Goal: Task Accomplishment & Management: Use online tool/utility

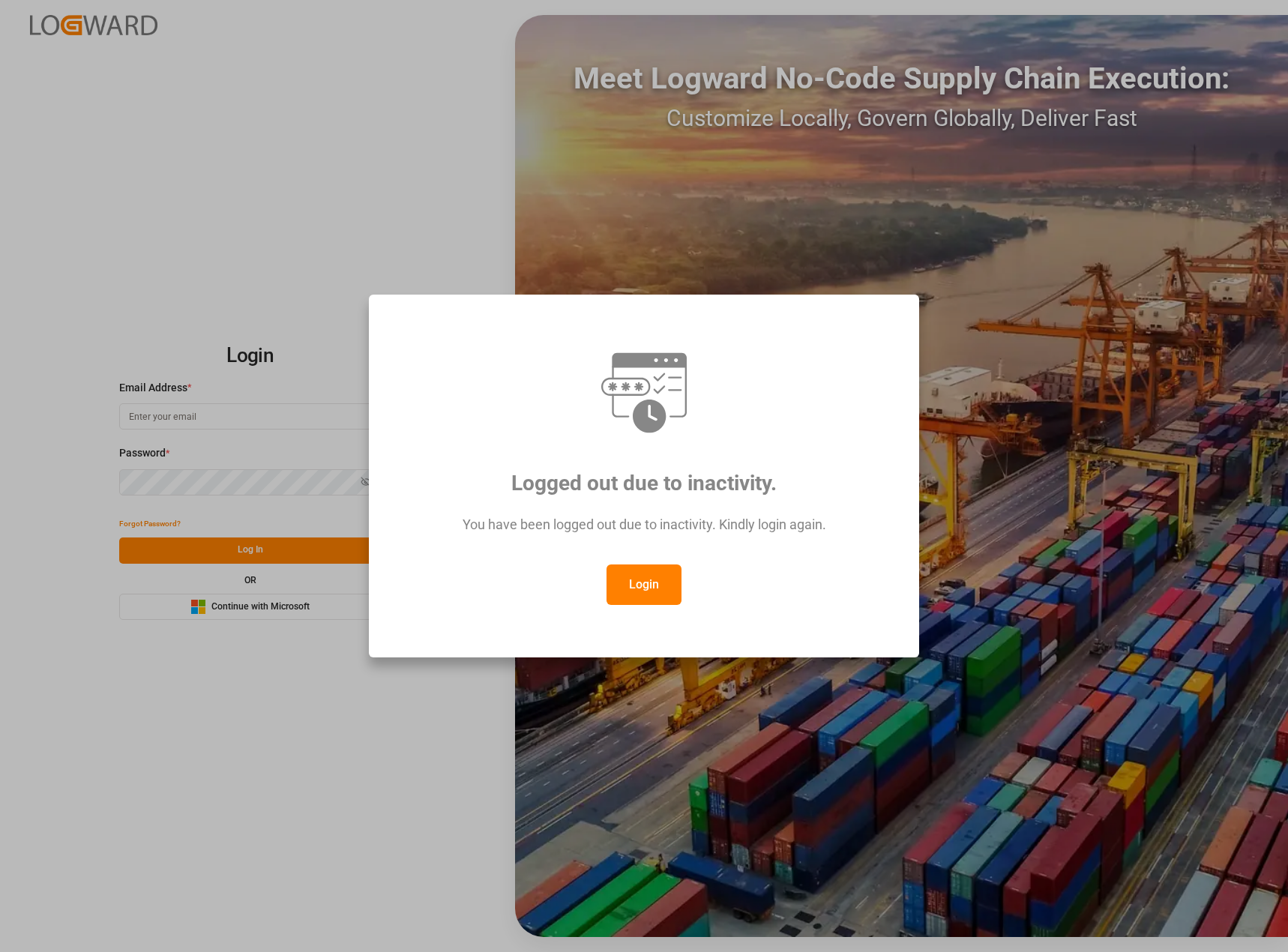
click at [638, 581] on button "Login" at bounding box center [644, 585] width 75 height 41
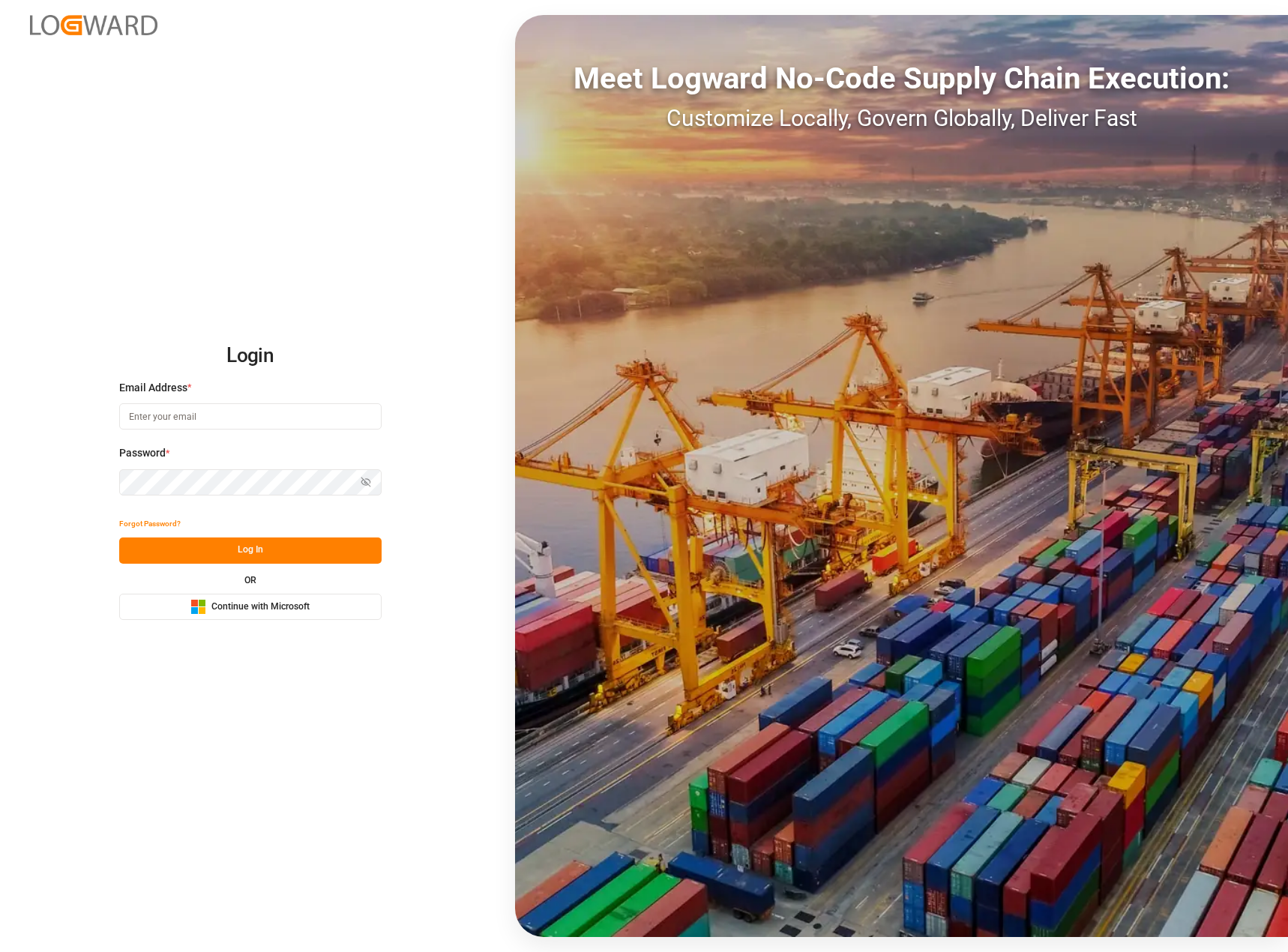
click at [229, 642] on div "Login Email Address * Password * Show password Forgot Password? Log In OR Micro…" at bounding box center [644, 476] width 1288 height 952
click at [241, 617] on button "Microsoft Logo Continue with Microsoft" at bounding box center [251, 607] width 263 height 26
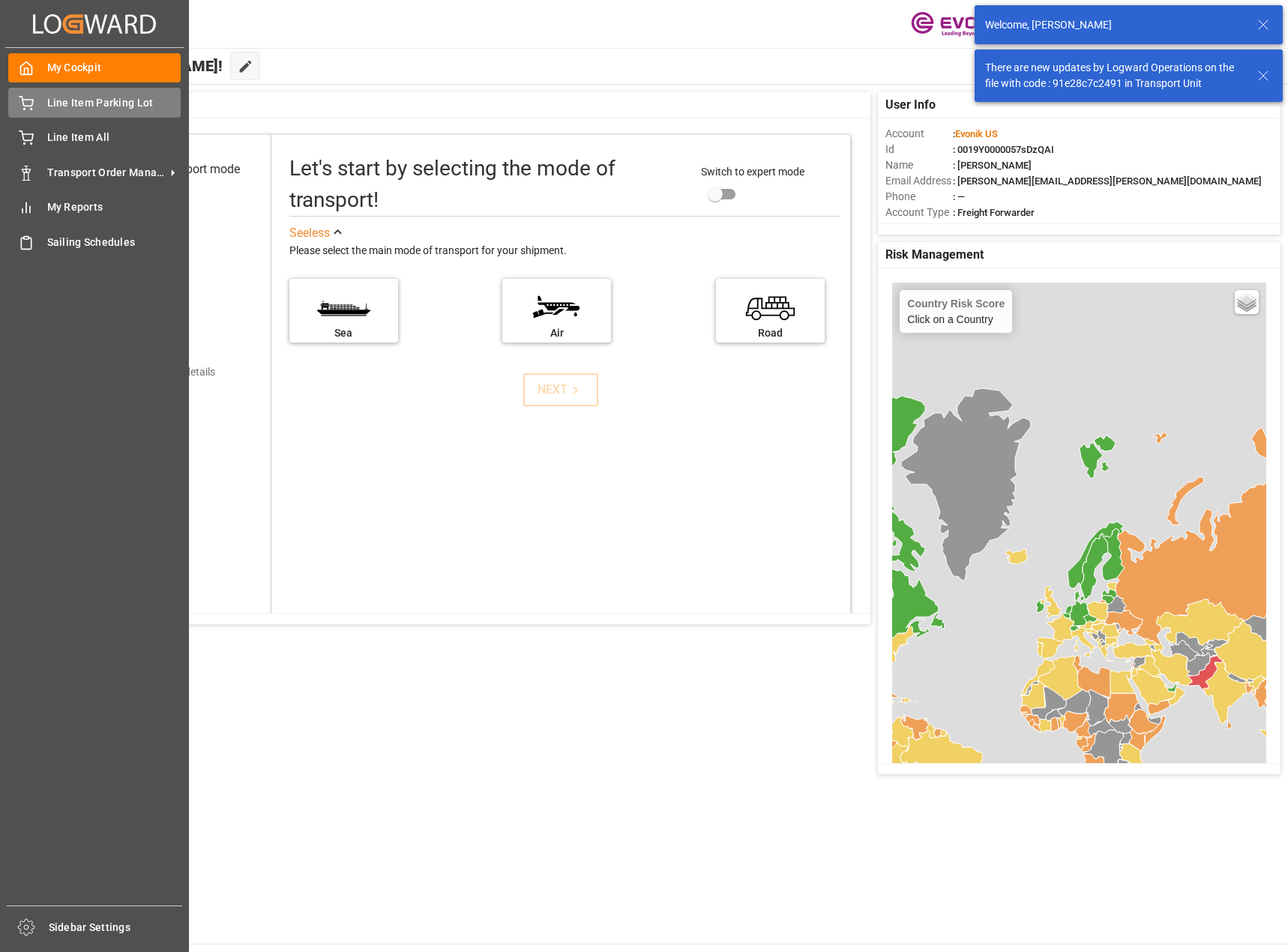
click at [77, 107] on span "Line Item Parking Lot" at bounding box center [113, 103] width 134 height 16
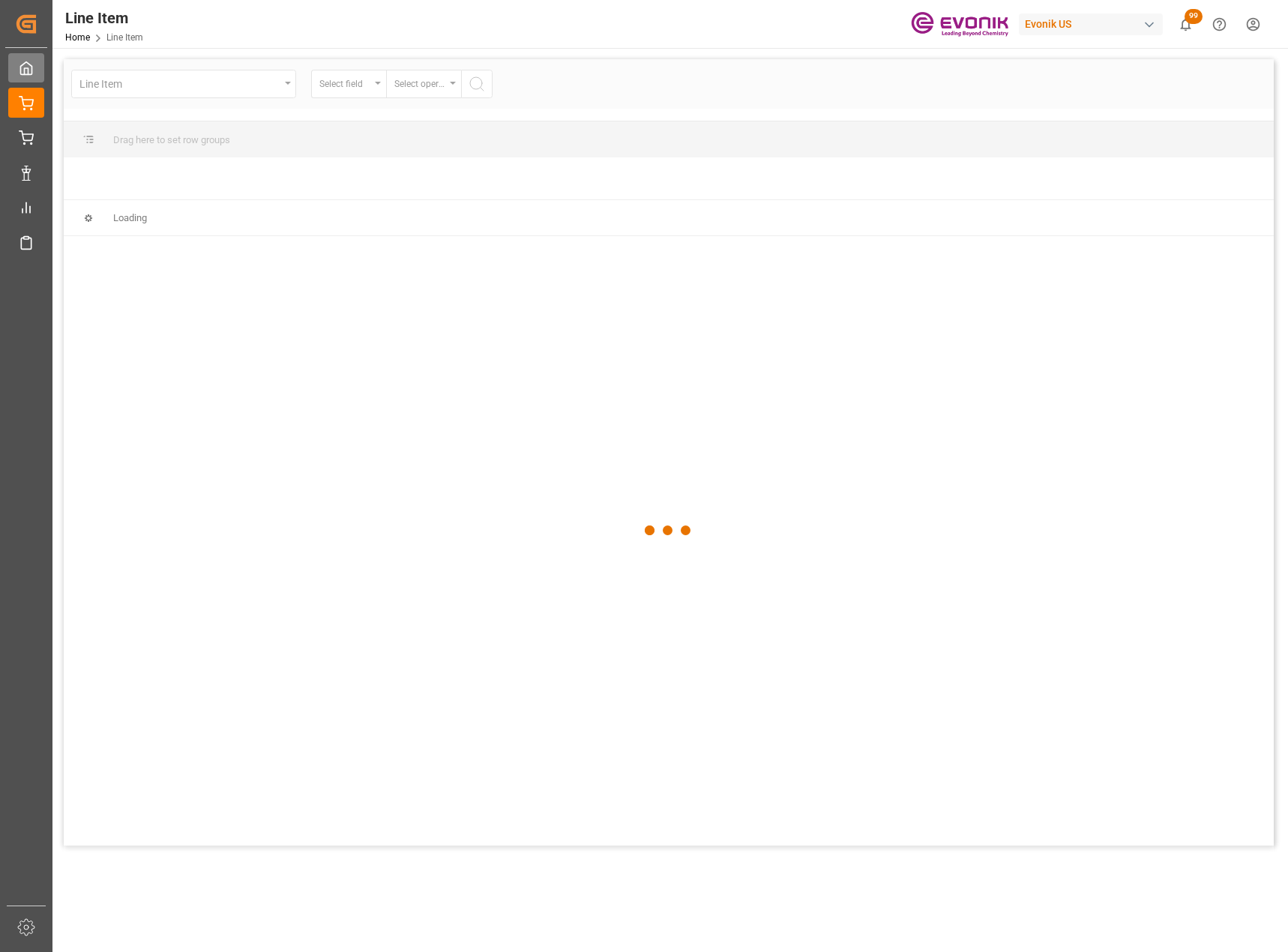
click at [18, 73] on div at bounding box center [21, 68] width 26 height 16
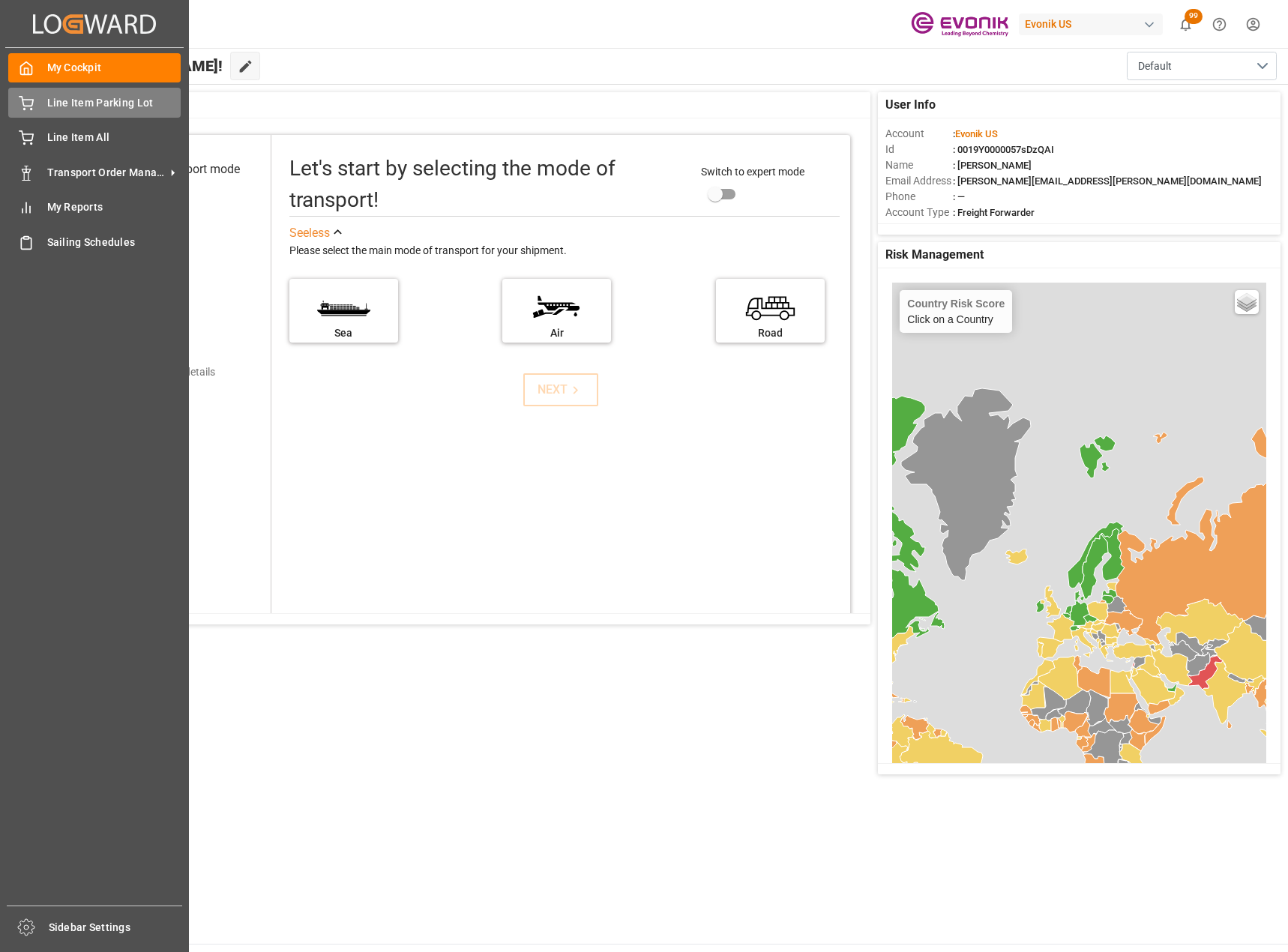
click at [117, 111] on div "Line Item Parking Lot Line Item Parking Lot" at bounding box center [93, 101] width 172 height 29
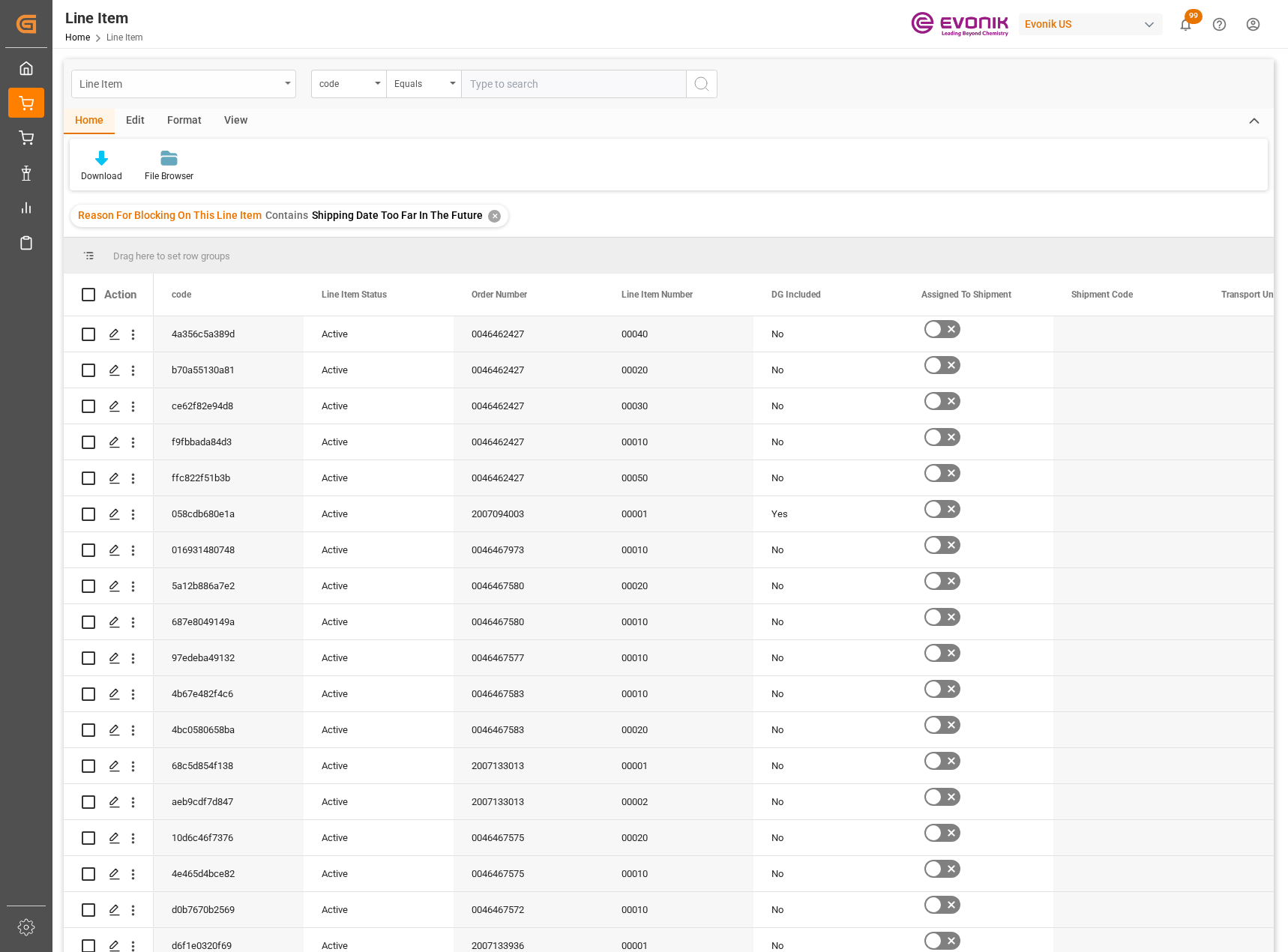
click at [281, 87] on div "Line Item" at bounding box center [184, 84] width 225 height 29
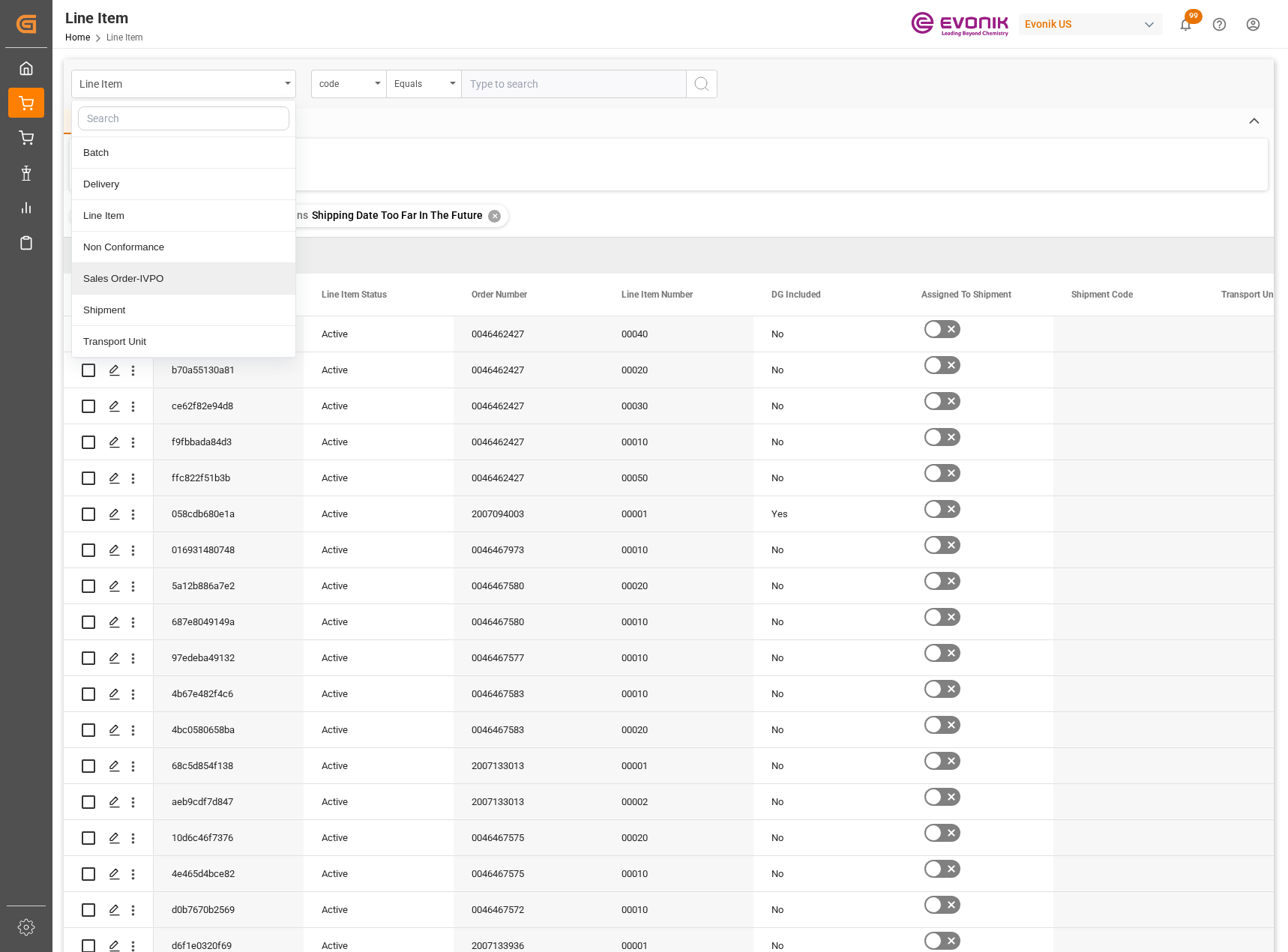
click at [167, 276] on div "Sales Order-IVPO" at bounding box center [183, 280] width 224 height 32
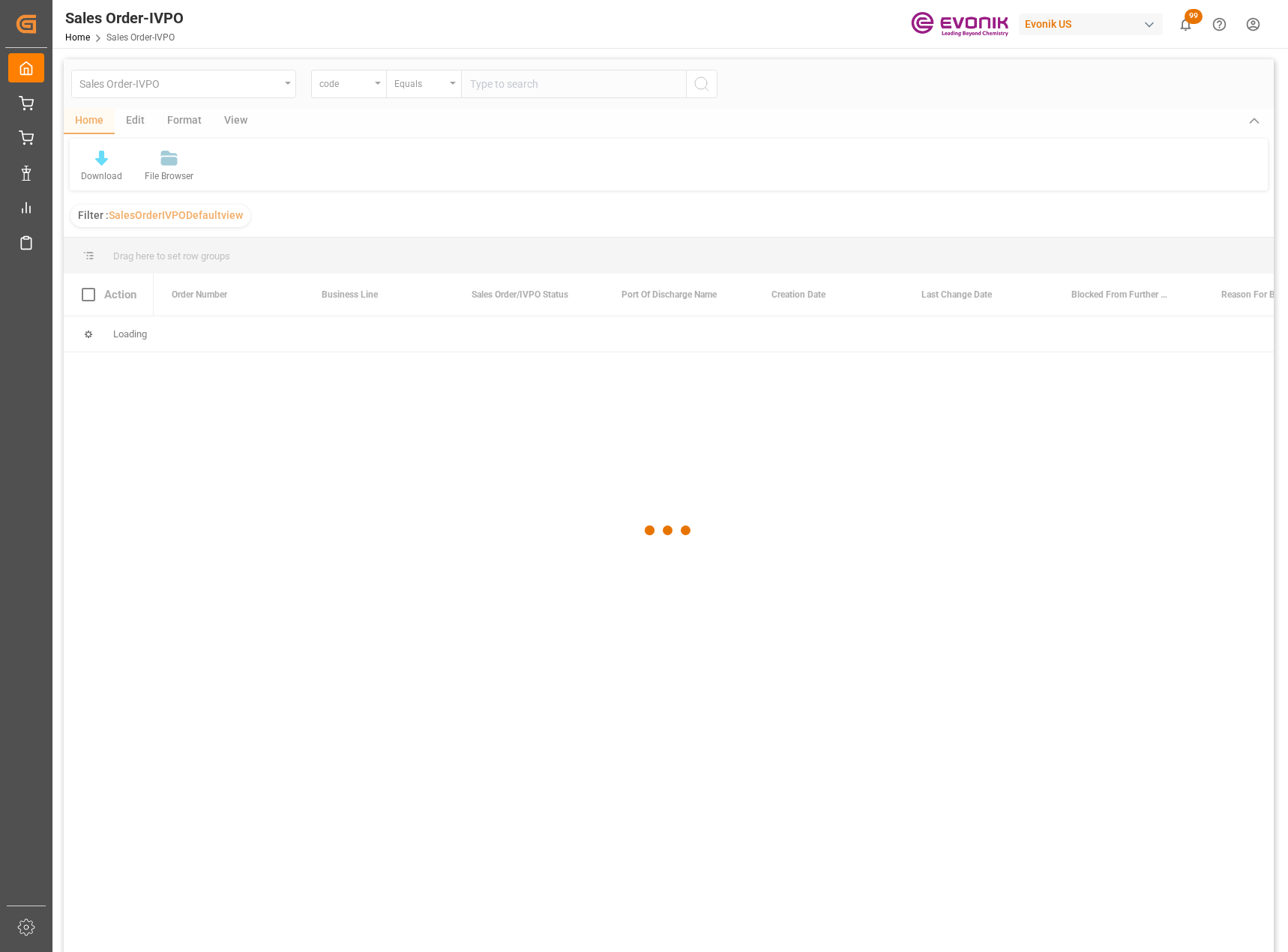
click at [379, 87] on div at bounding box center [668, 531] width 1210 height 943
click at [381, 83] on div "code" at bounding box center [348, 84] width 75 height 29
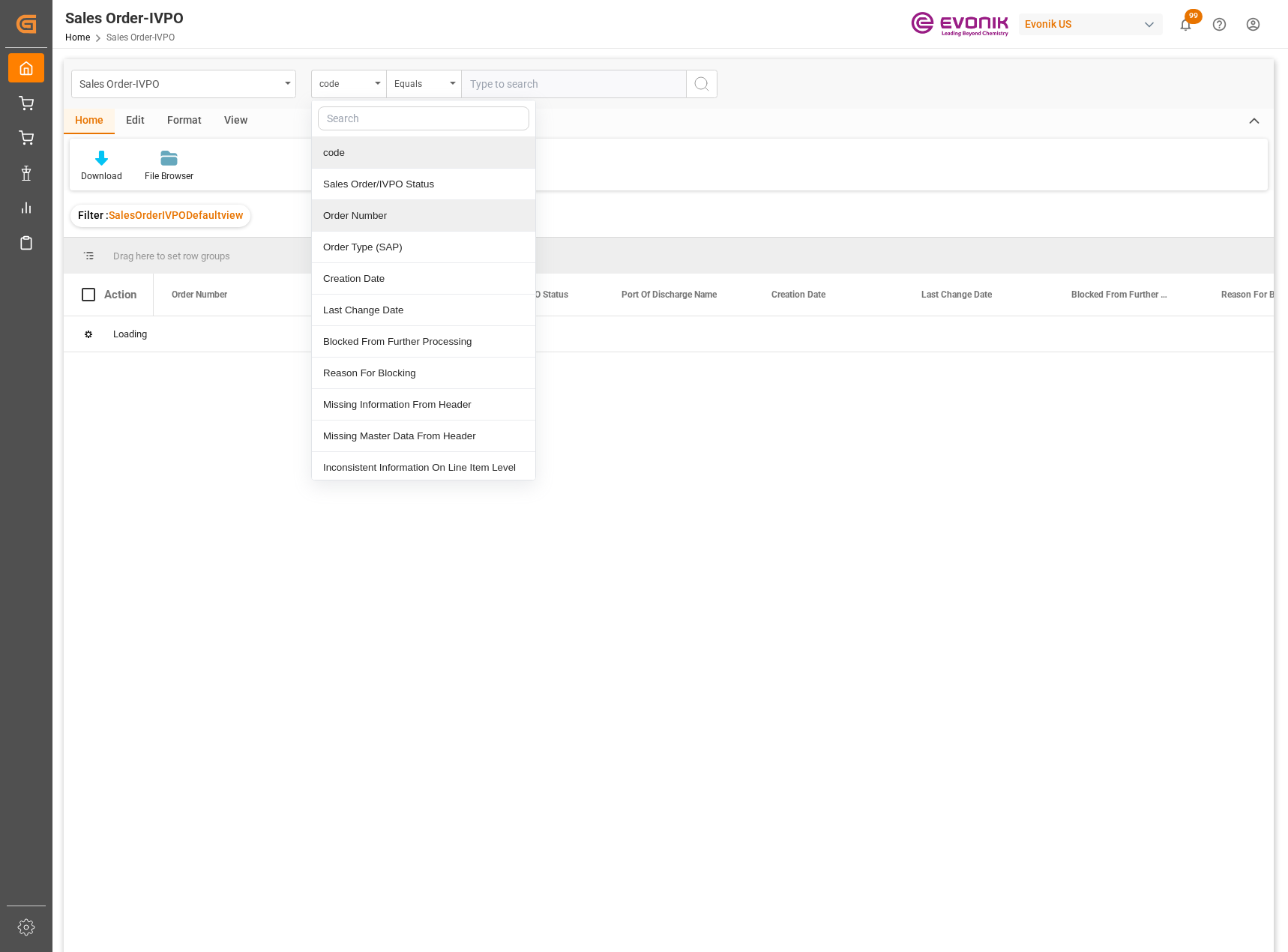
click at [351, 217] on div "Order Number" at bounding box center [424, 216] width 224 height 32
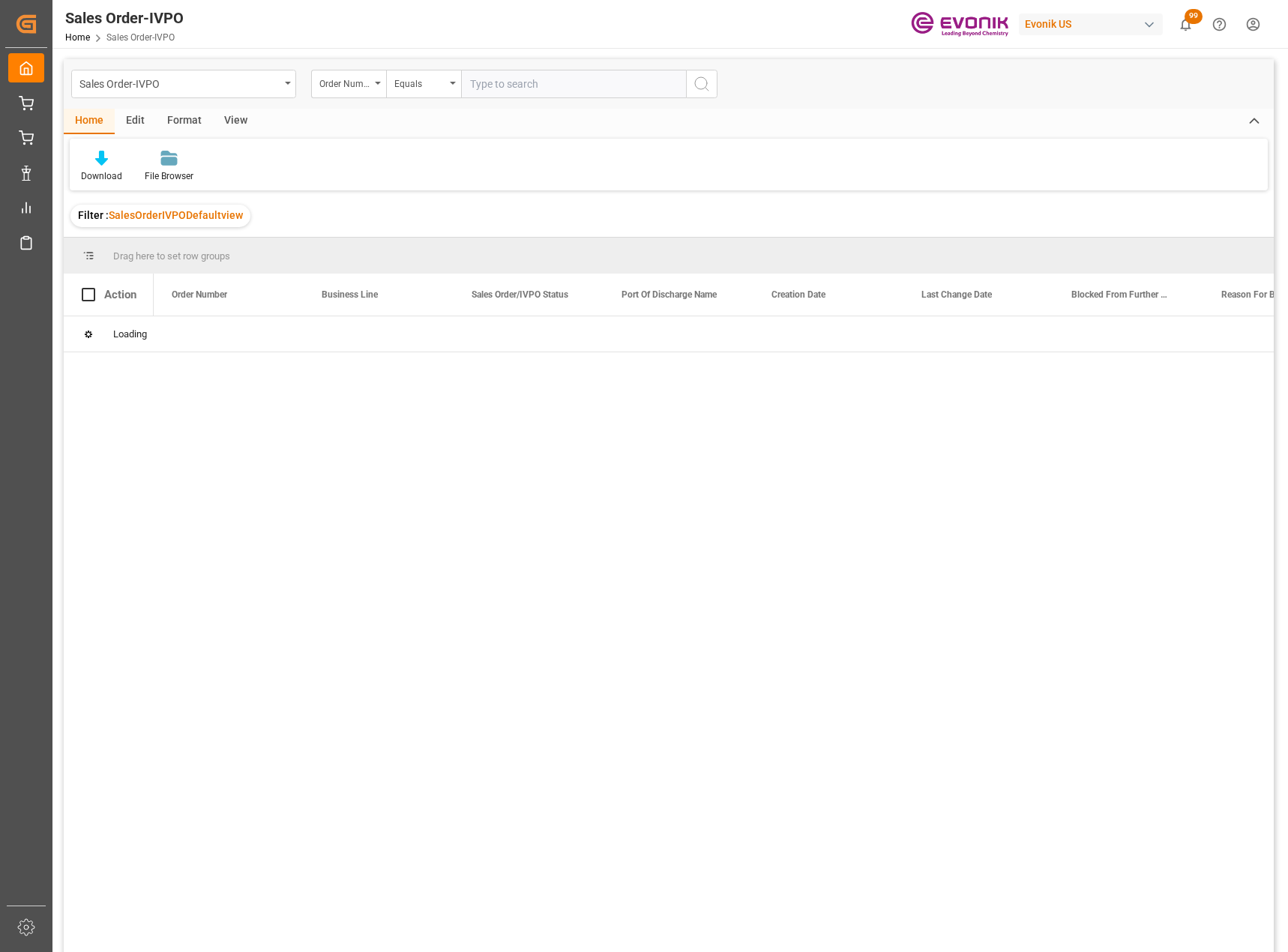
click at [525, 81] on input "text" at bounding box center [574, 84] width 225 height 29
type input "0046467701"
type input "3"
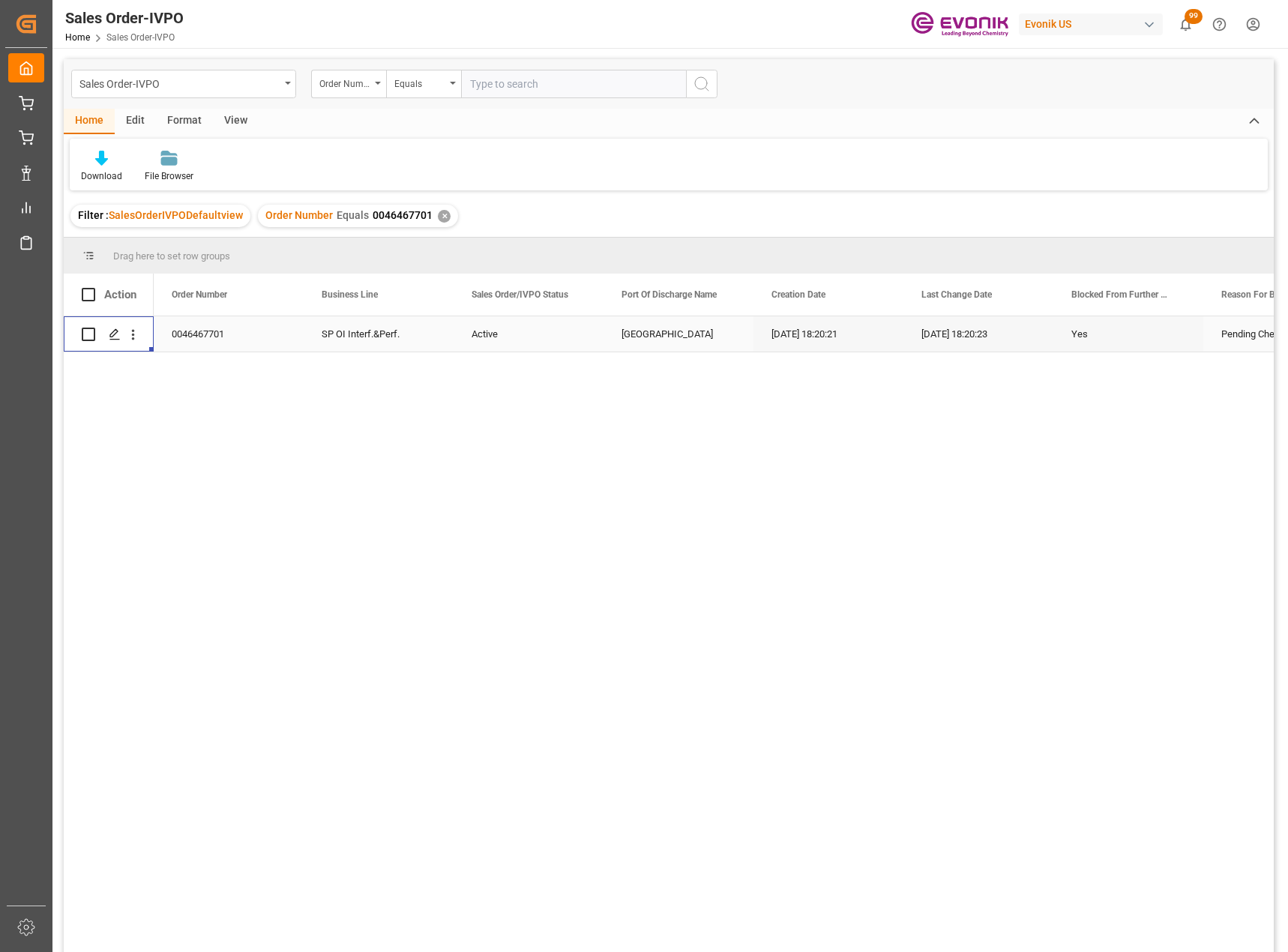
click at [143, 332] on div "Press SPACE to select this row." at bounding box center [133, 334] width 38 height 29
click at [129, 337] on icon "open menu" at bounding box center [133, 335] width 16 height 16
click at [181, 360] on span "Open in new tab" at bounding box center [231, 366] width 136 height 16
click at [283, 90] on div "Sales Order-IVPO" at bounding box center [184, 84] width 225 height 29
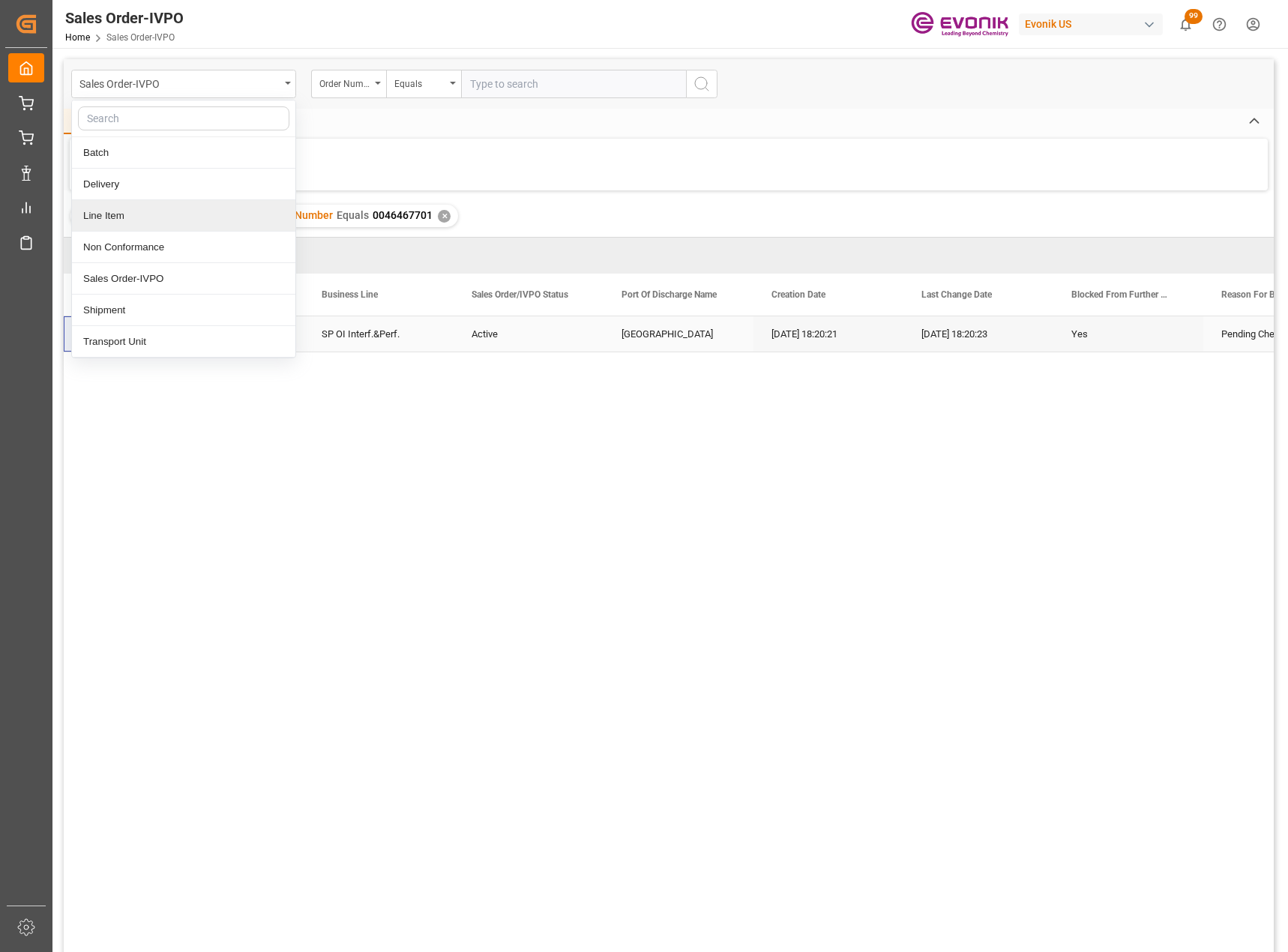
click at [126, 212] on div "Line Item" at bounding box center [183, 216] width 224 height 32
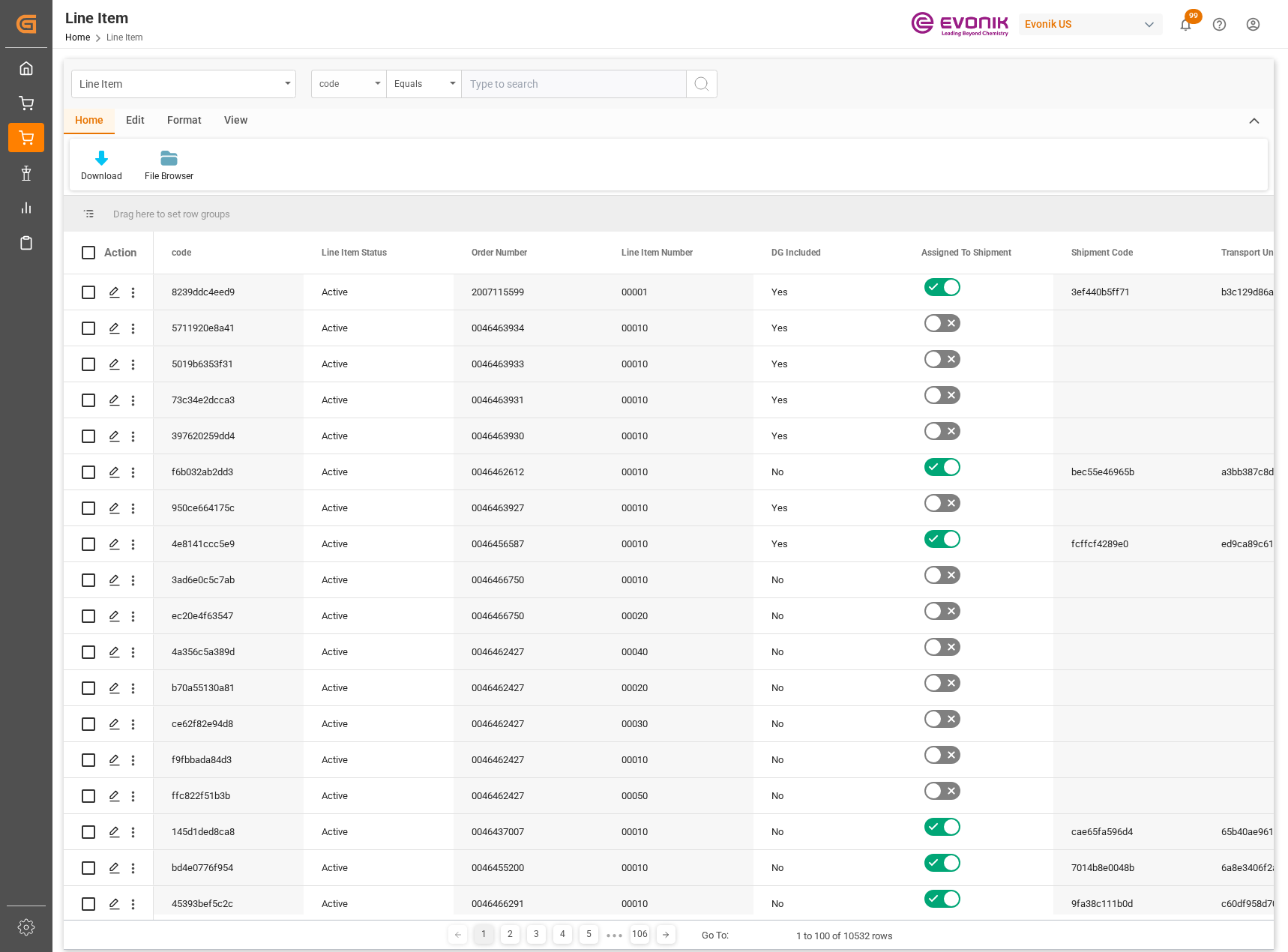
click at [372, 85] on div "code" at bounding box center [348, 84] width 75 height 29
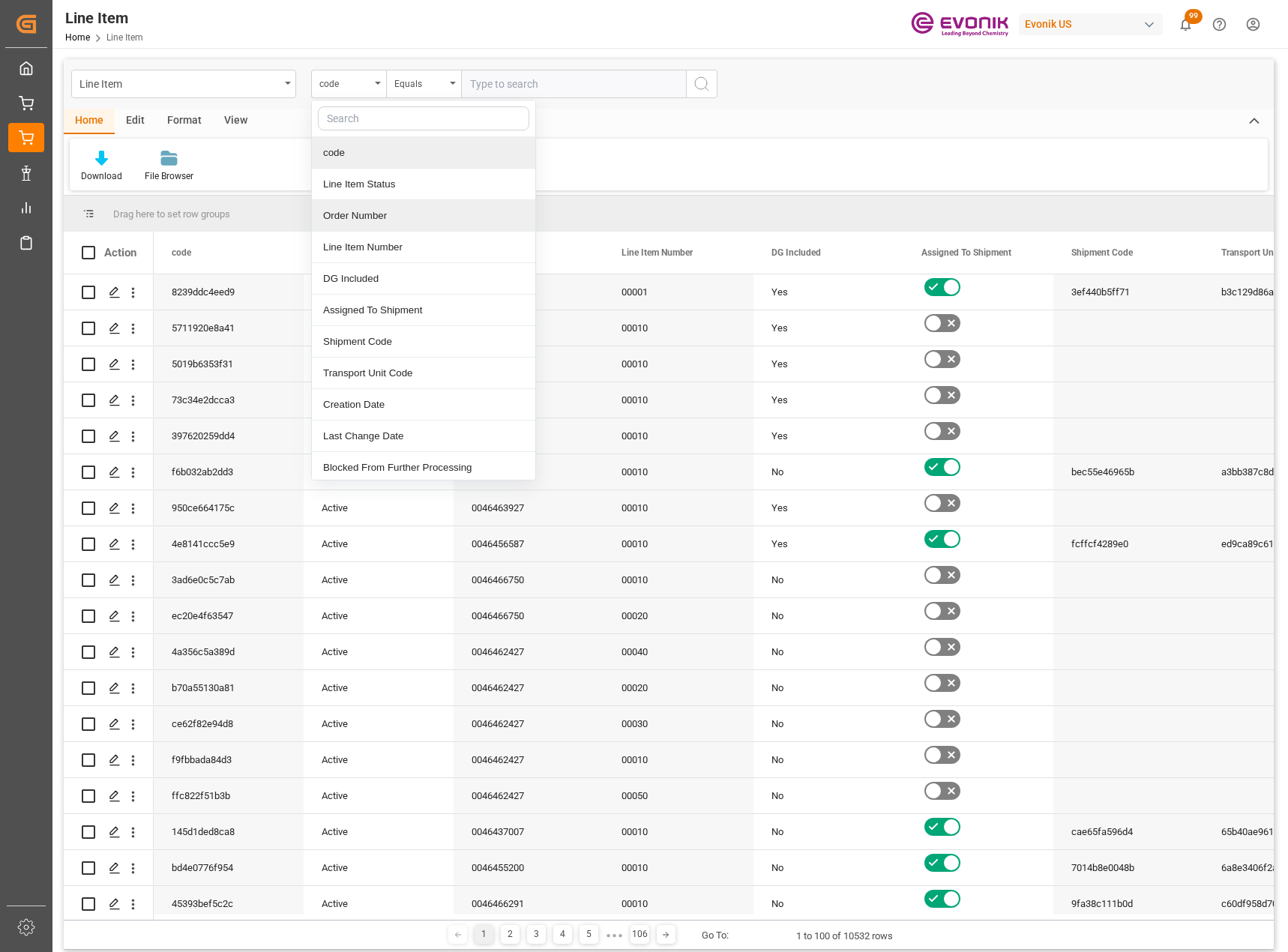
click at [388, 213] on div "Order Number" at bounding box center [424, 216] width 224 height 32
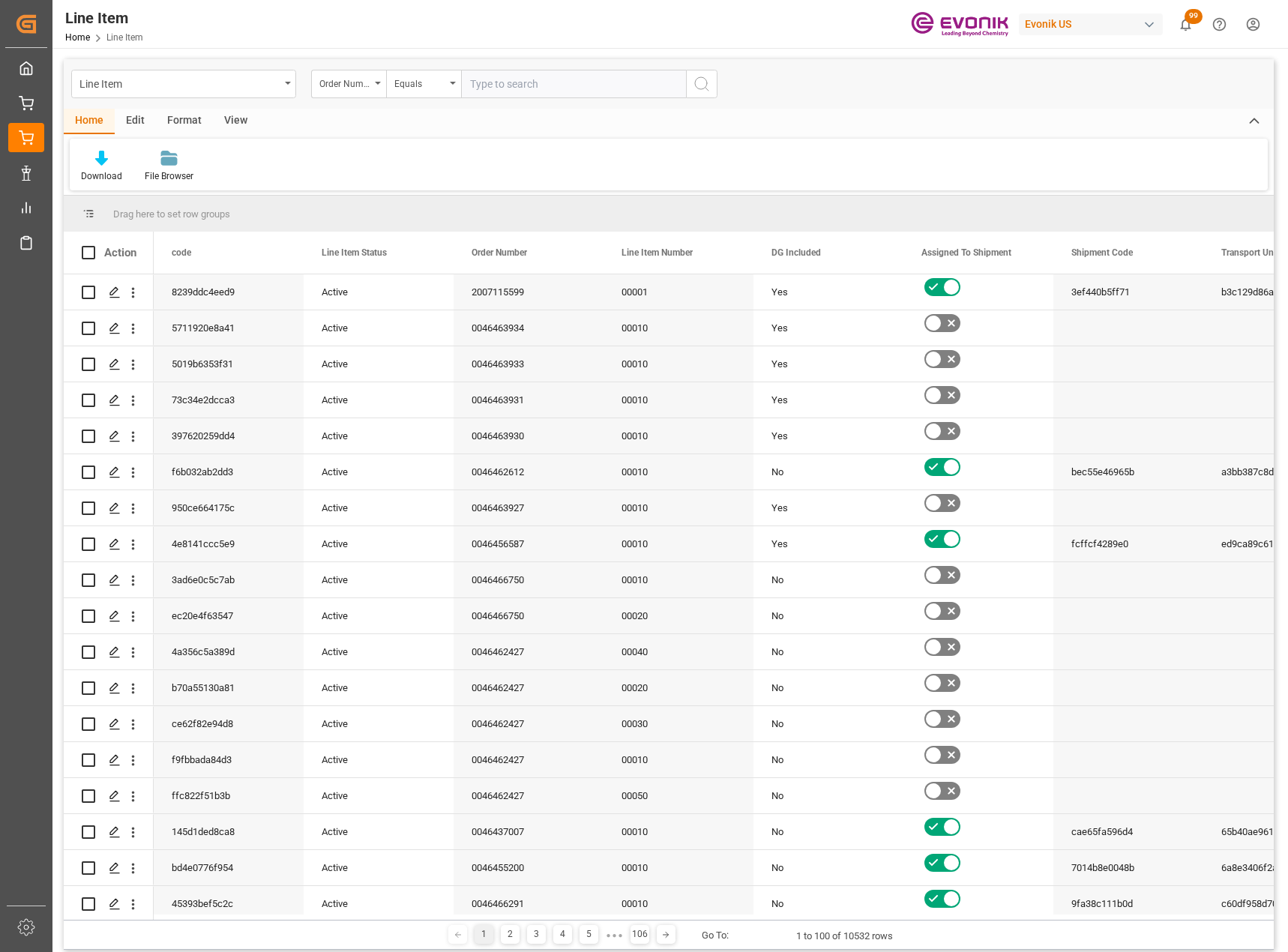
click at [498, 84] on input "text" at bounding box center [574, 84] width 225 height 29
type input "004647701"
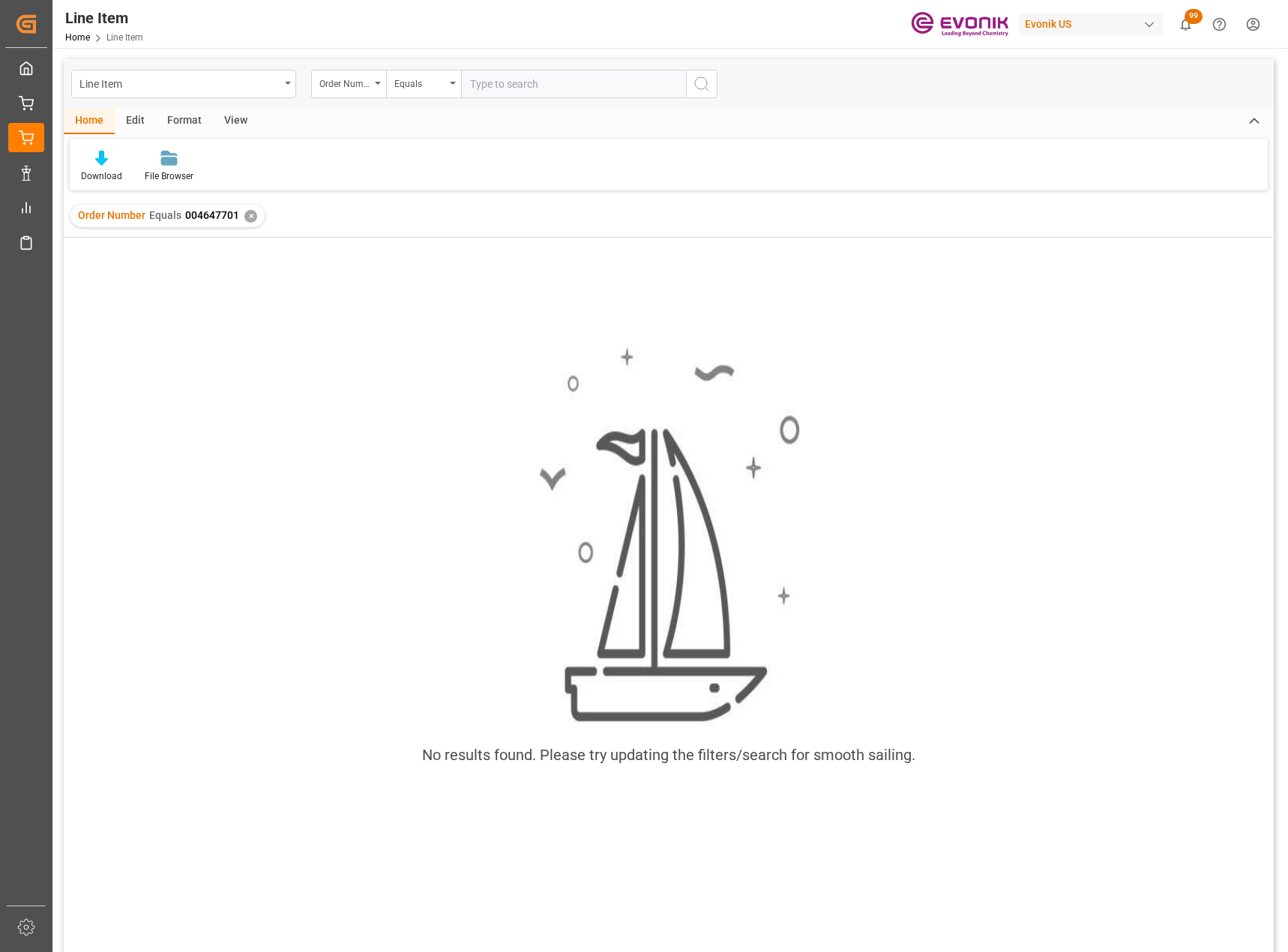
click at [255, 218] on div "Order Number Equals 004647701 ✕" at bounding box center [167, 216] width 194 height 23
click at [247, 218] on div "✕" at bounding box center [251, 216] width 13 height 13
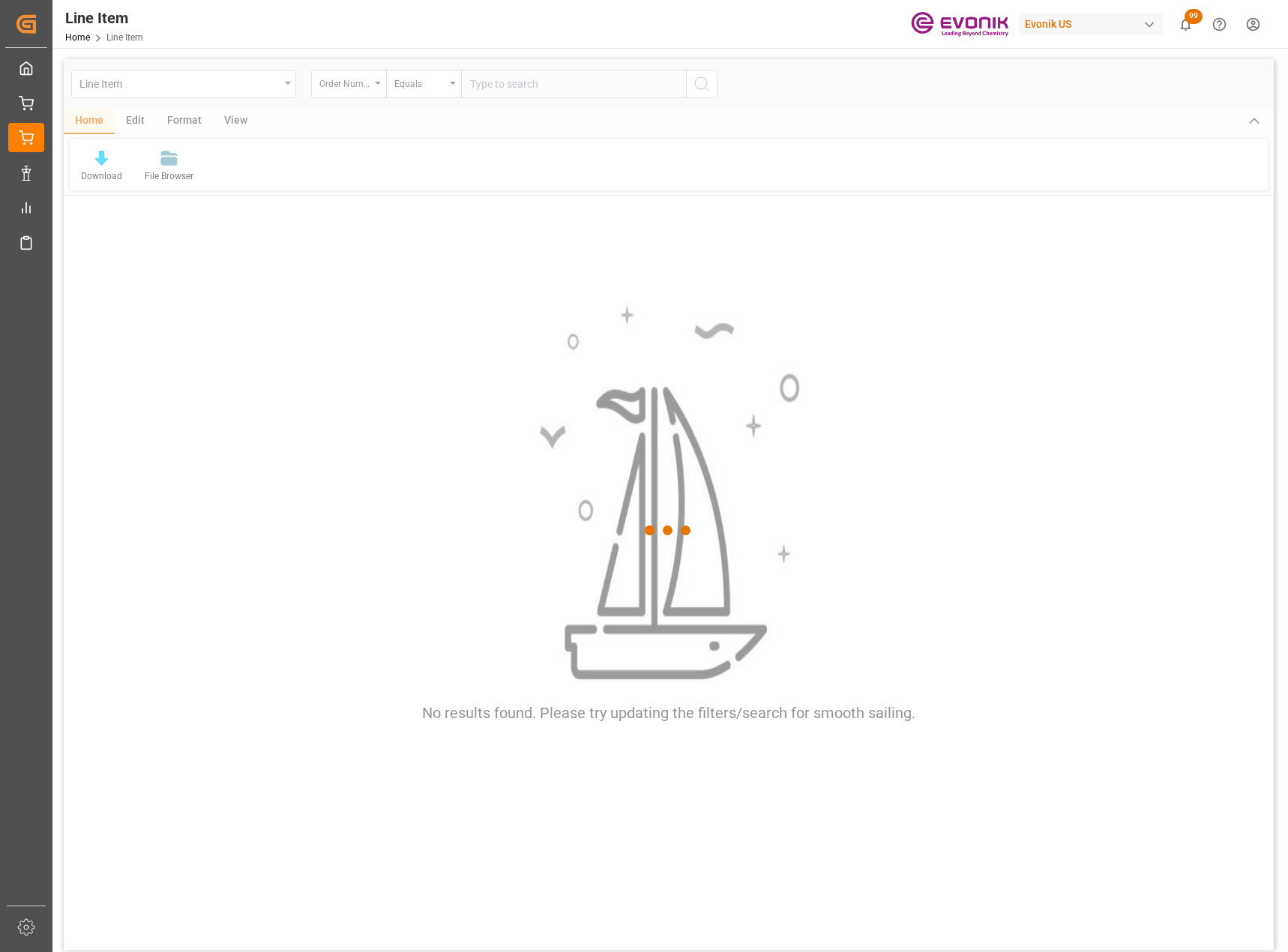
click at [557, 98] on div at bounding box center [668, 531] width 1210 height 943
click at [560, 86] on div at bounding box center [668, 531] width 1210 height 943
click at [559, 87] on div at bounding box center [668, 531] width 1210 height 943
click at [559, 87] on input "text" at bounding box center [574, 84] width 225 height 29
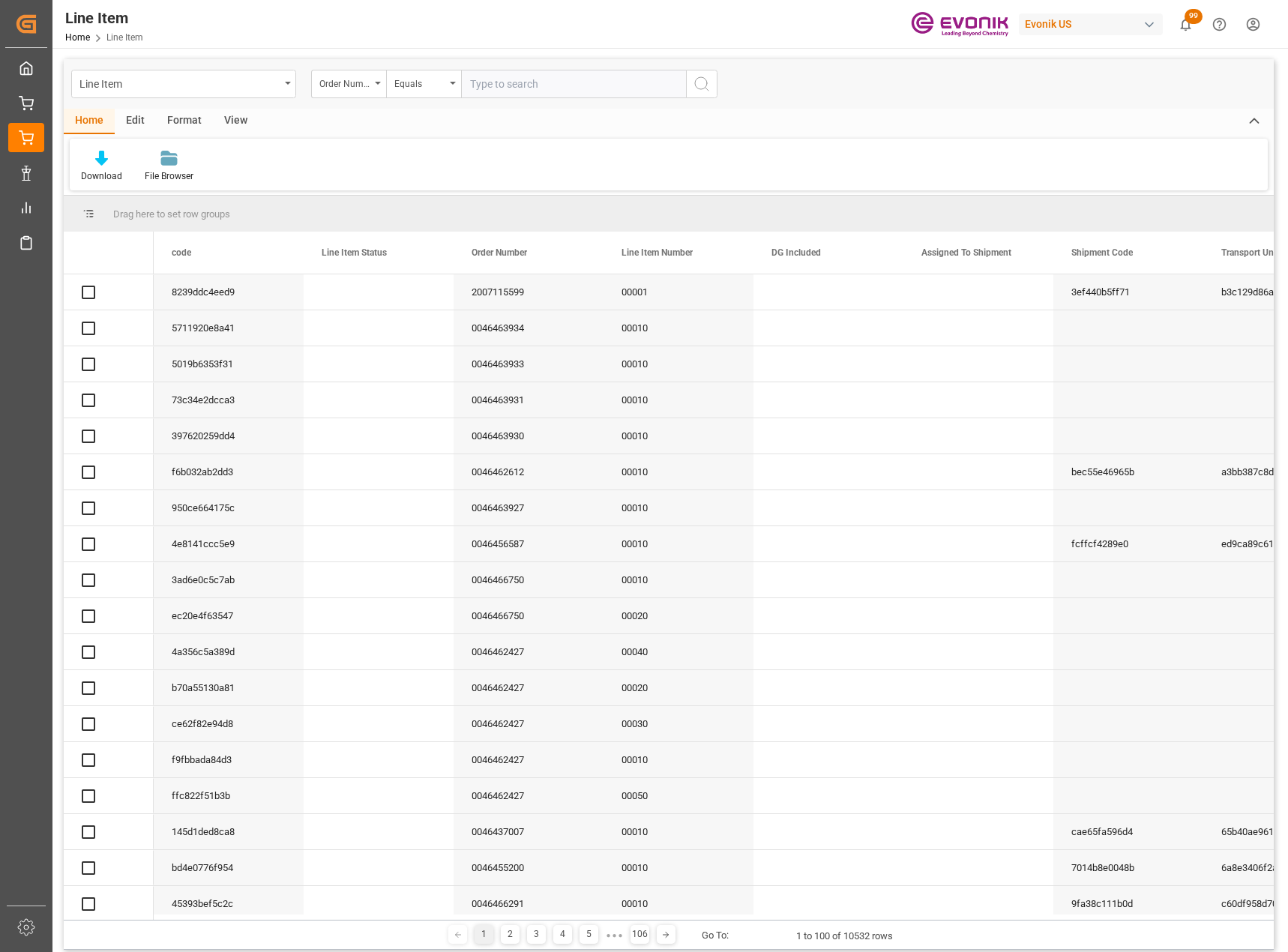
click at [559, 87] on input "text" at bounding box center [574, 84] width 225 height 29
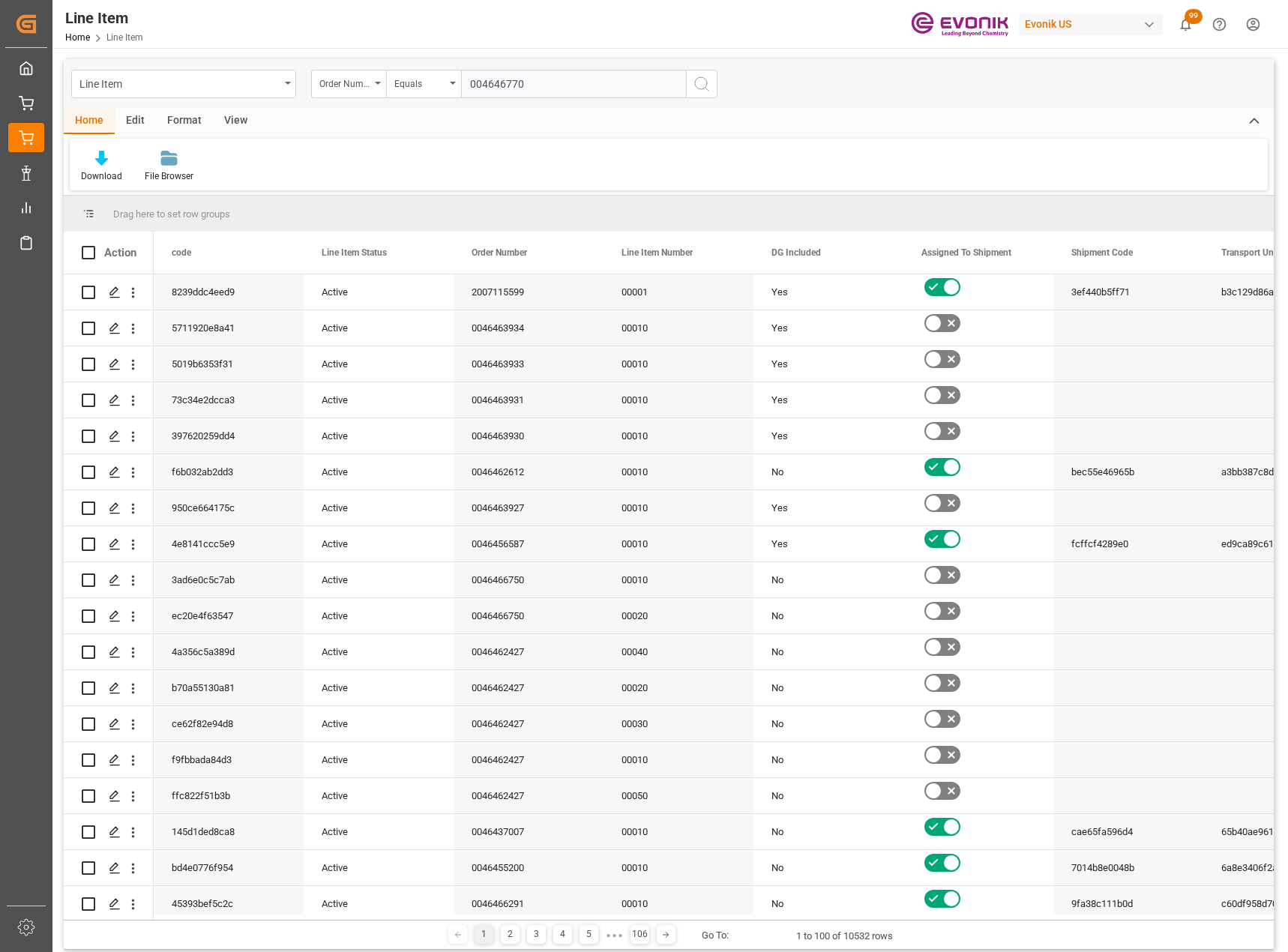
type input "0046467701"
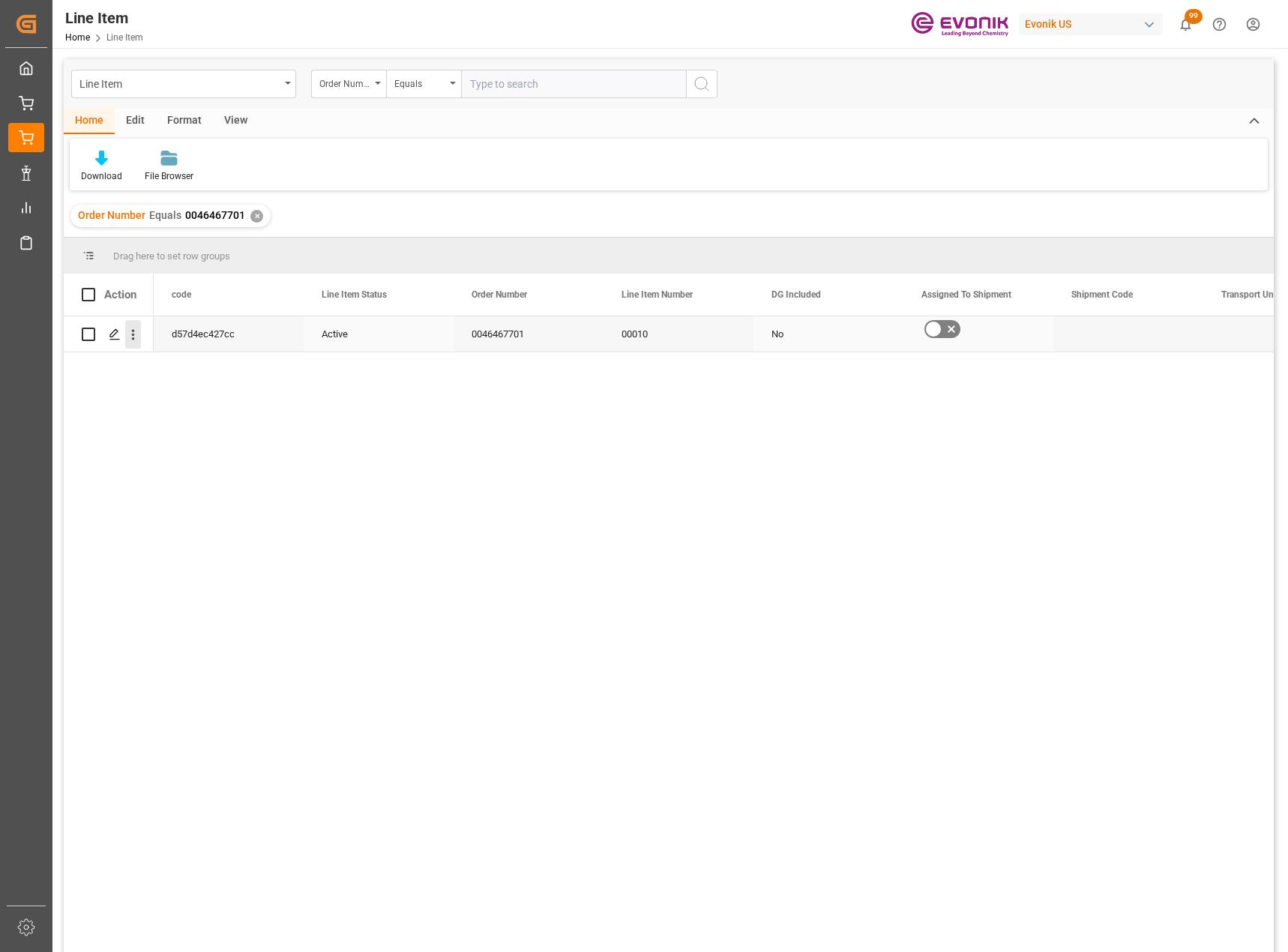
click at [130, 337] on icon "open menu" at bounding box center [133, 335] width 16 height 16
click at [181, 367] on span "Open in new tab" at bounding box center [231, 366] width 136 height 16
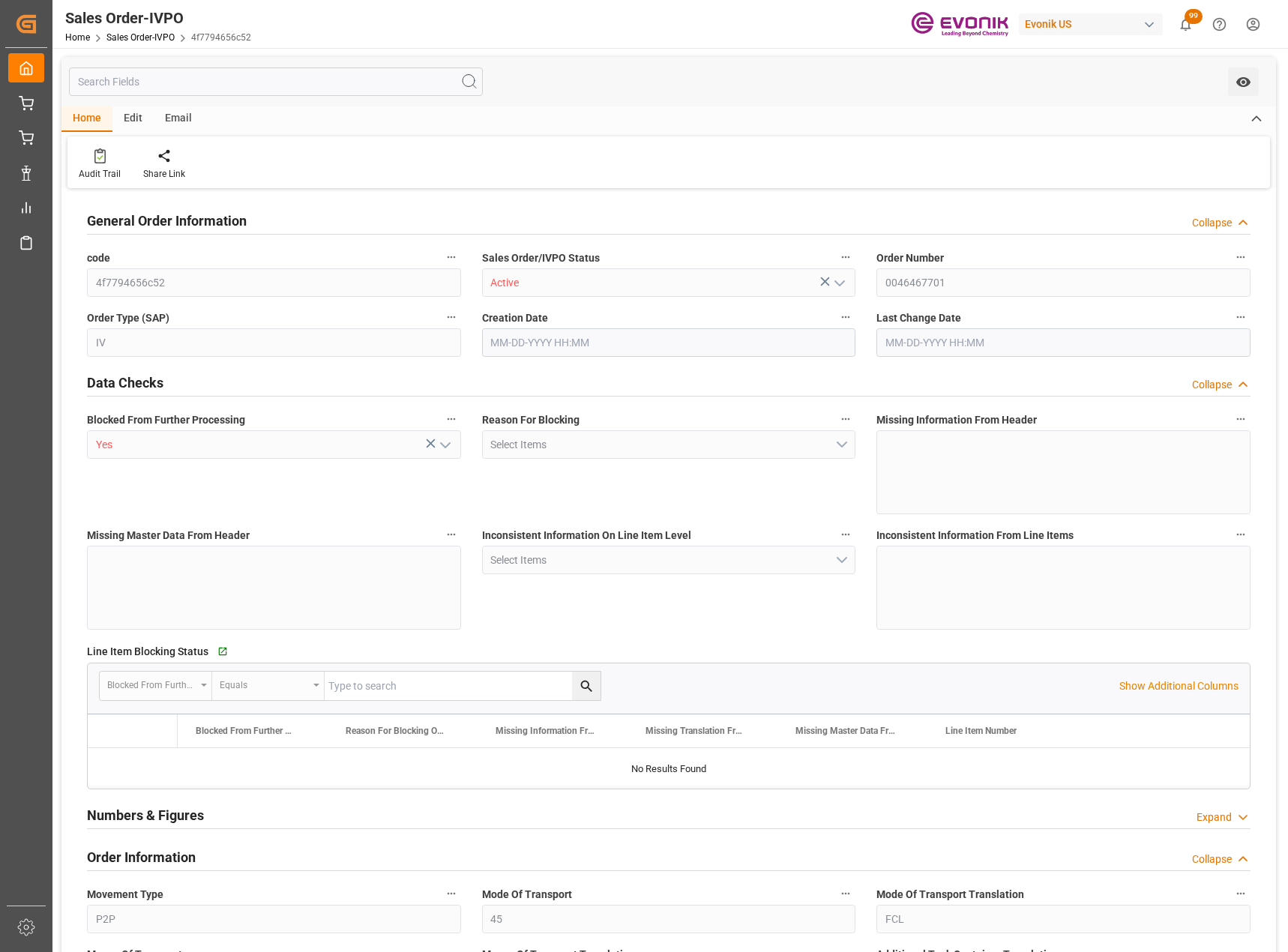
type input "ARBUE"
type input "0"
type input "1"
type input "18360.09"
type input "[DATE] 18:20"
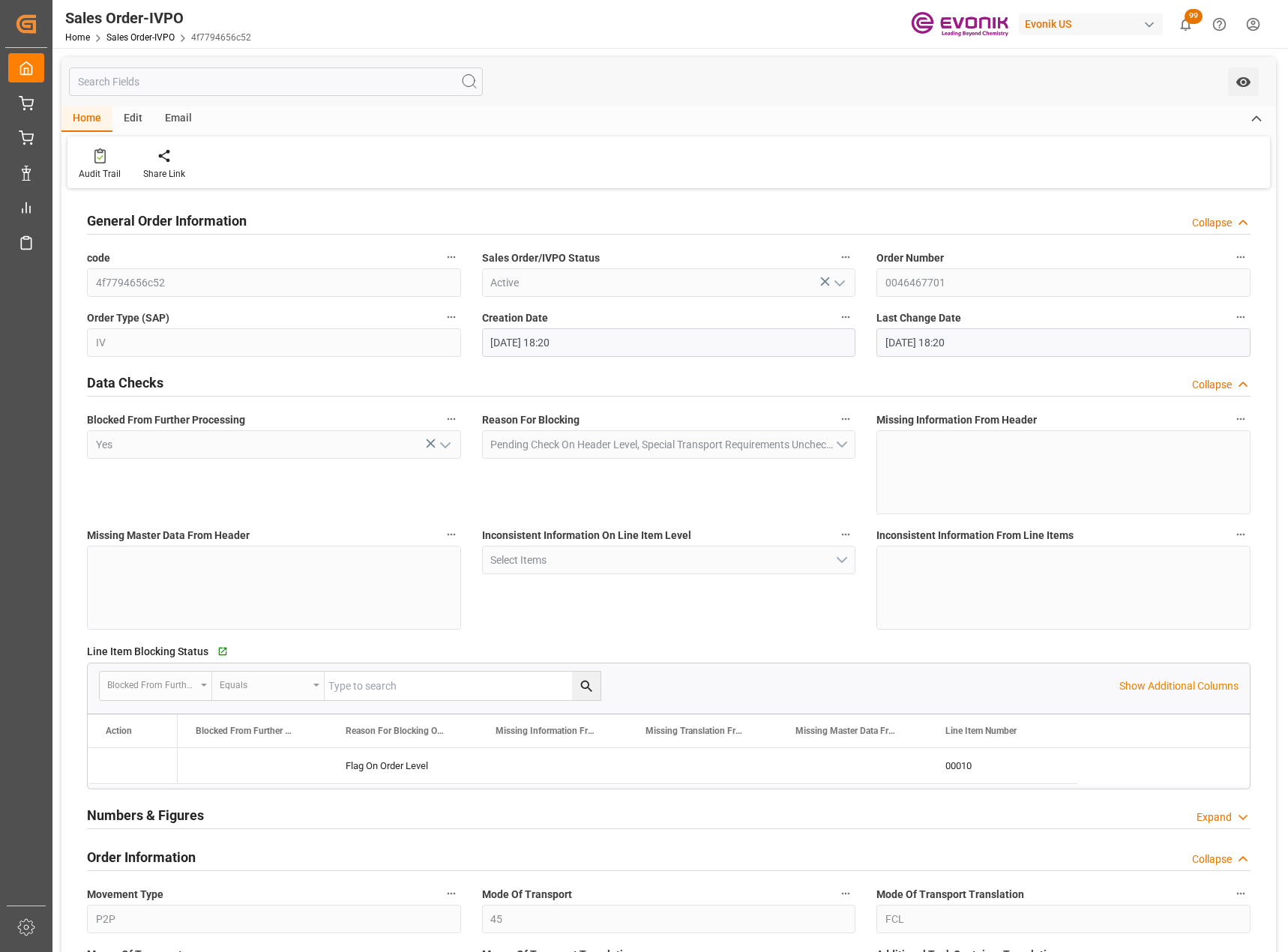
type input "[DATE] 18:20"
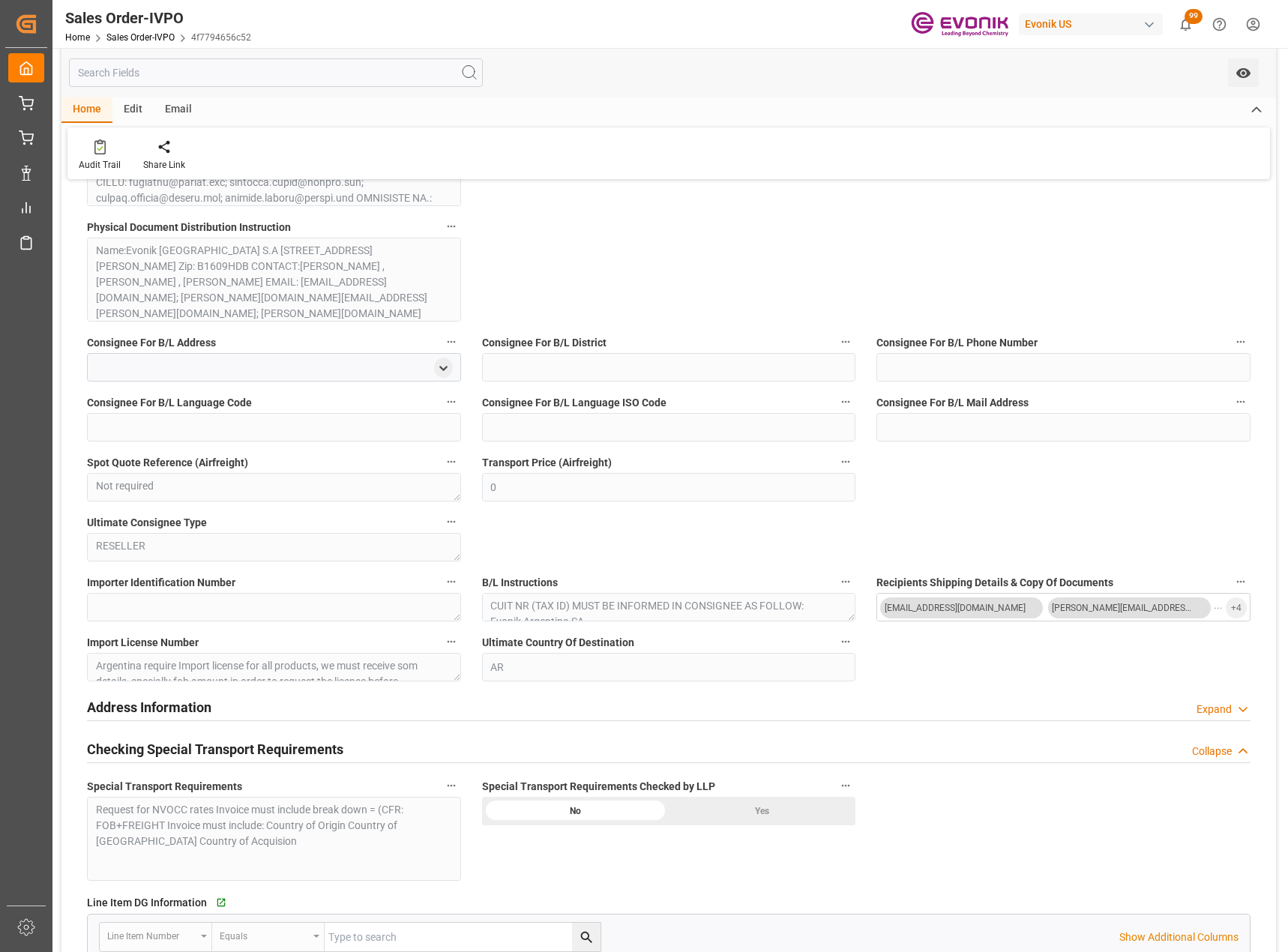
scroll to position [1274, 0]
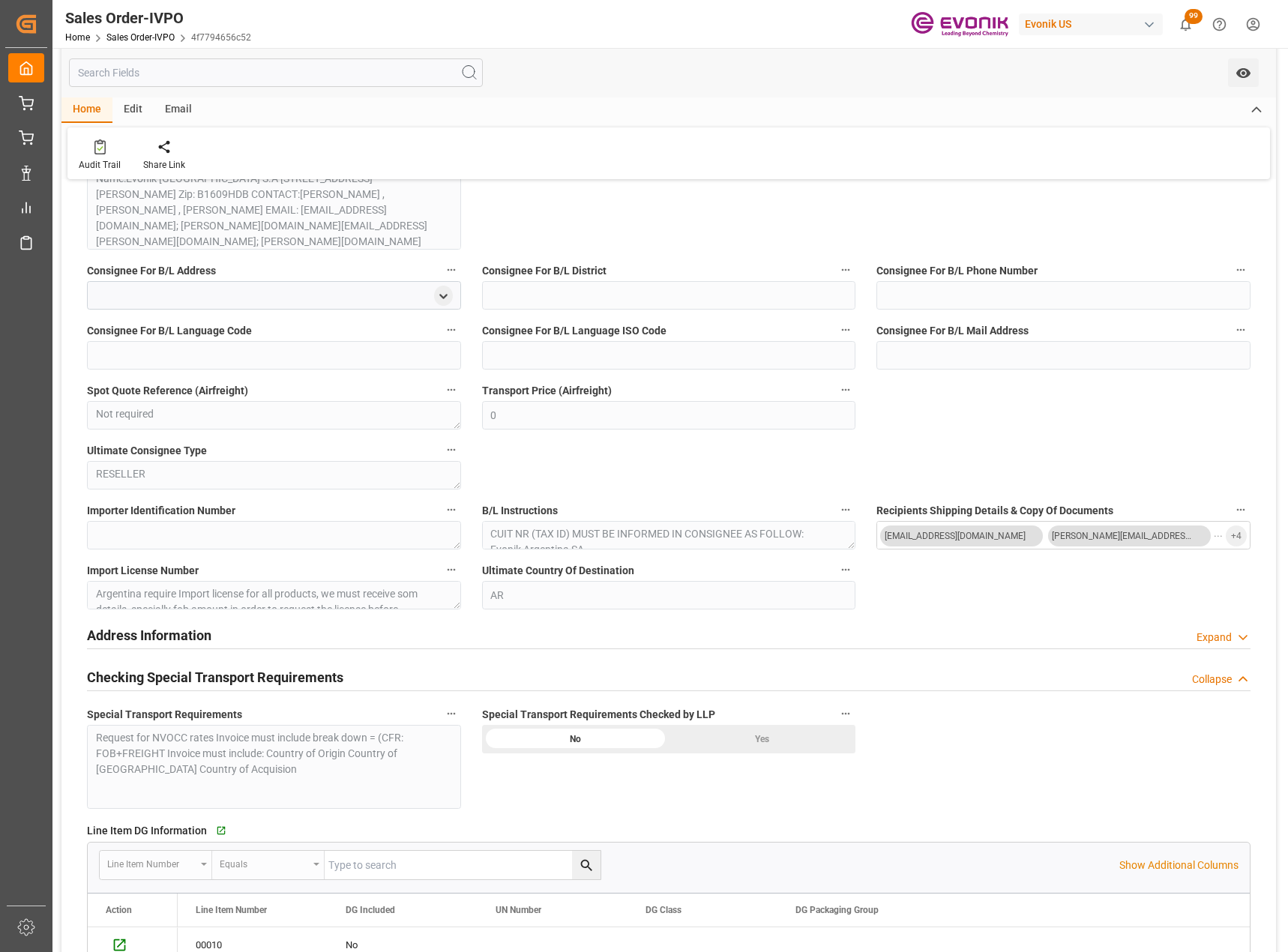
drag, startPoint x: 1055, startPoint y: 399, endPoint x: 1039, endPoint y: 407, distance: 17.9
click at [1055, 399] on div "General Order Information Collapse code 4f7794656c52 Sales Order/IVPO Status Ac…" at bounding box center [668, 568] width 1214 height 3302
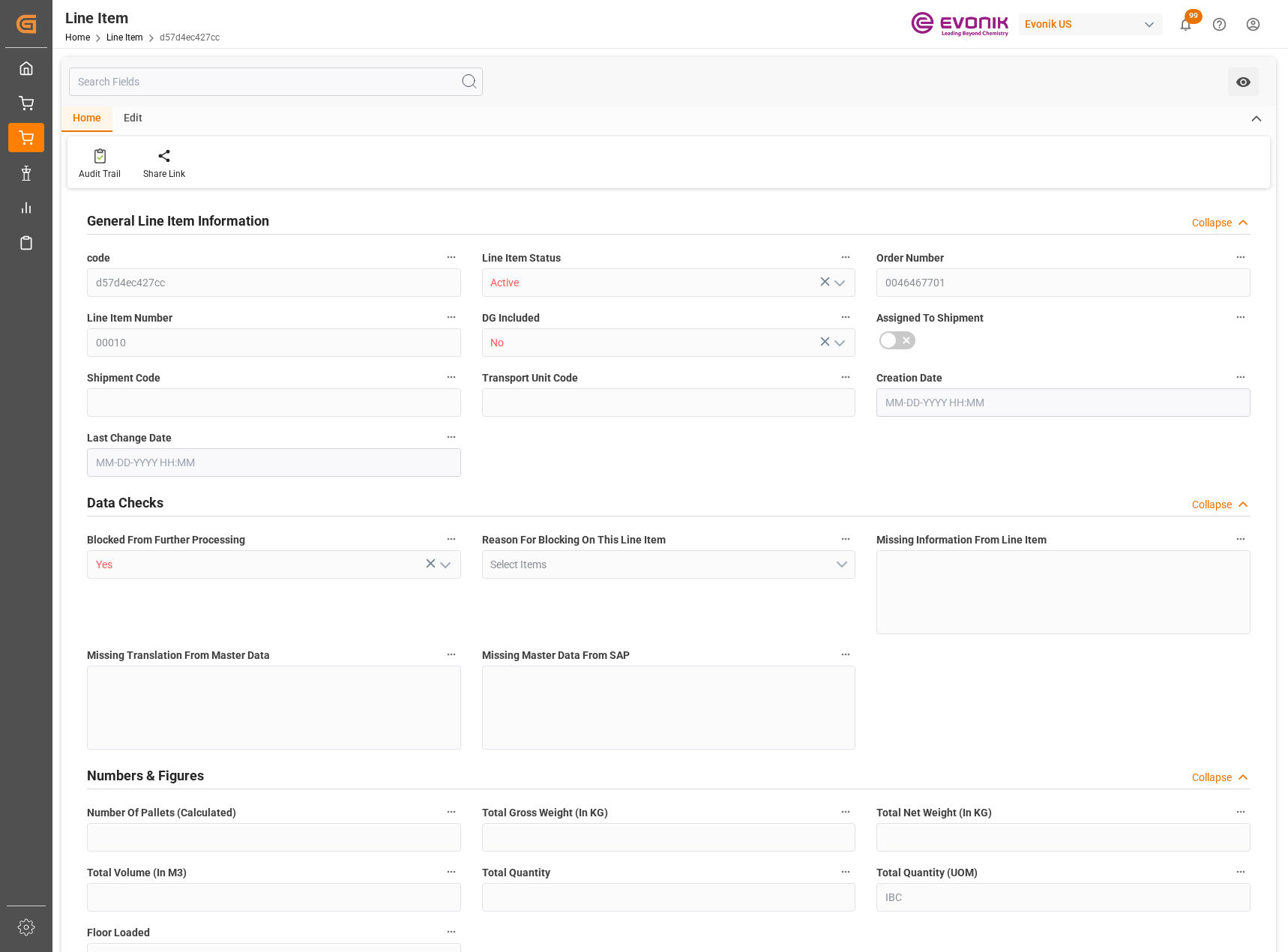
type input "18"
type input "18360.09"
type input "17370"
type input "25.0475"
type input "18"
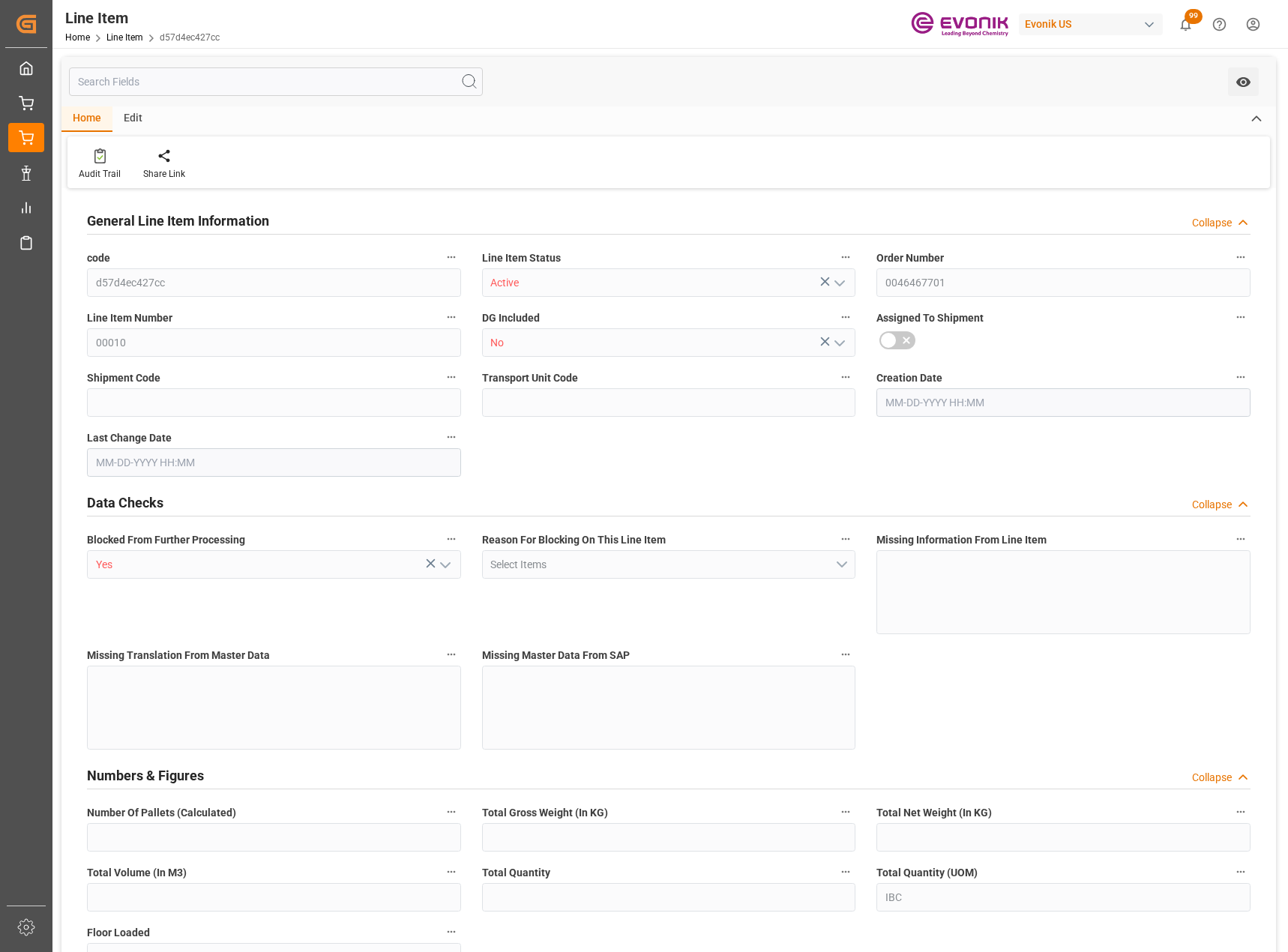
type input "57321"
type input "18"
type input "17370"
type input "18360.09"
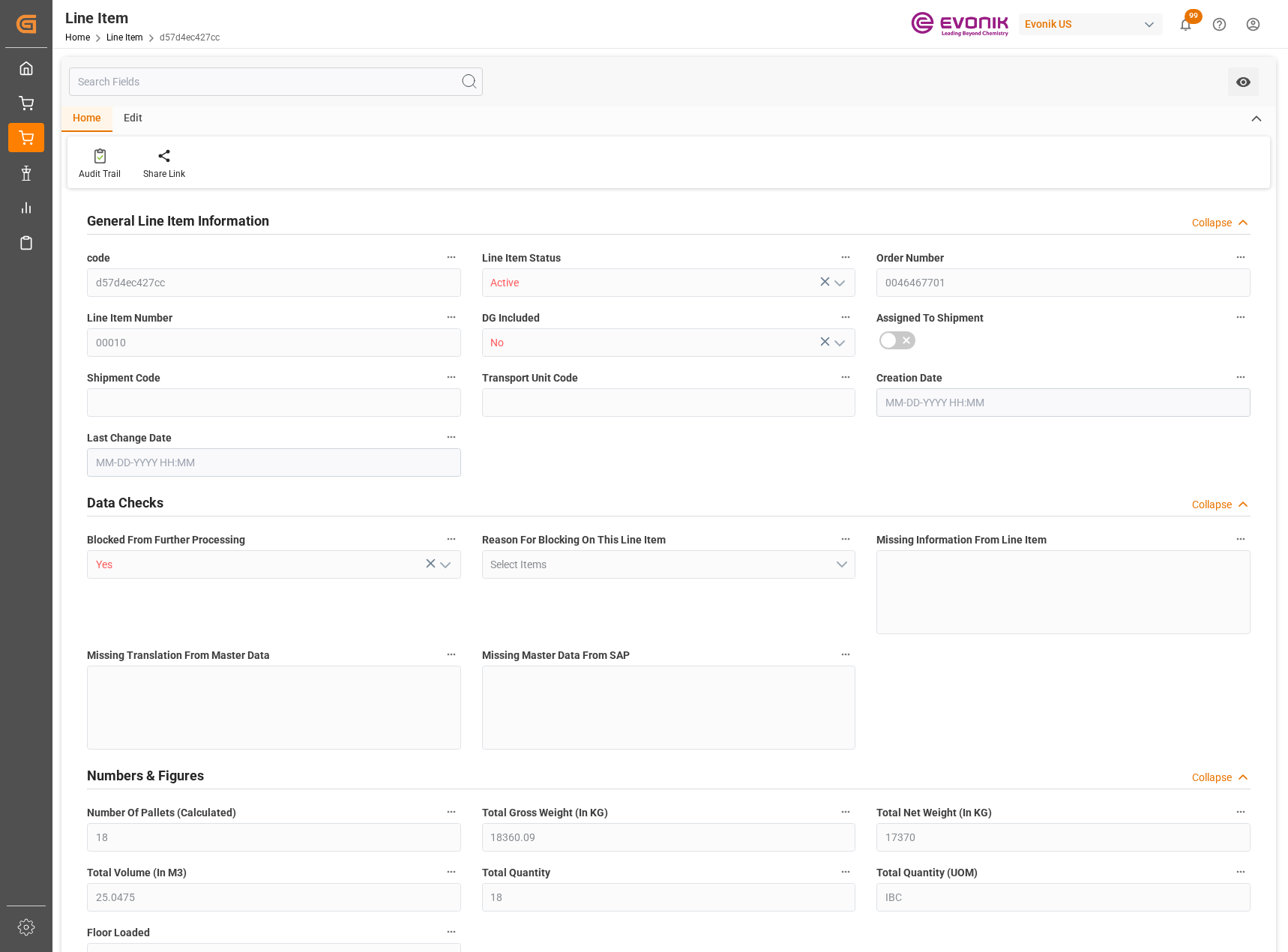
type input "18360.09"
type input "17370"
type input "25.0475"
type input "25047.54"
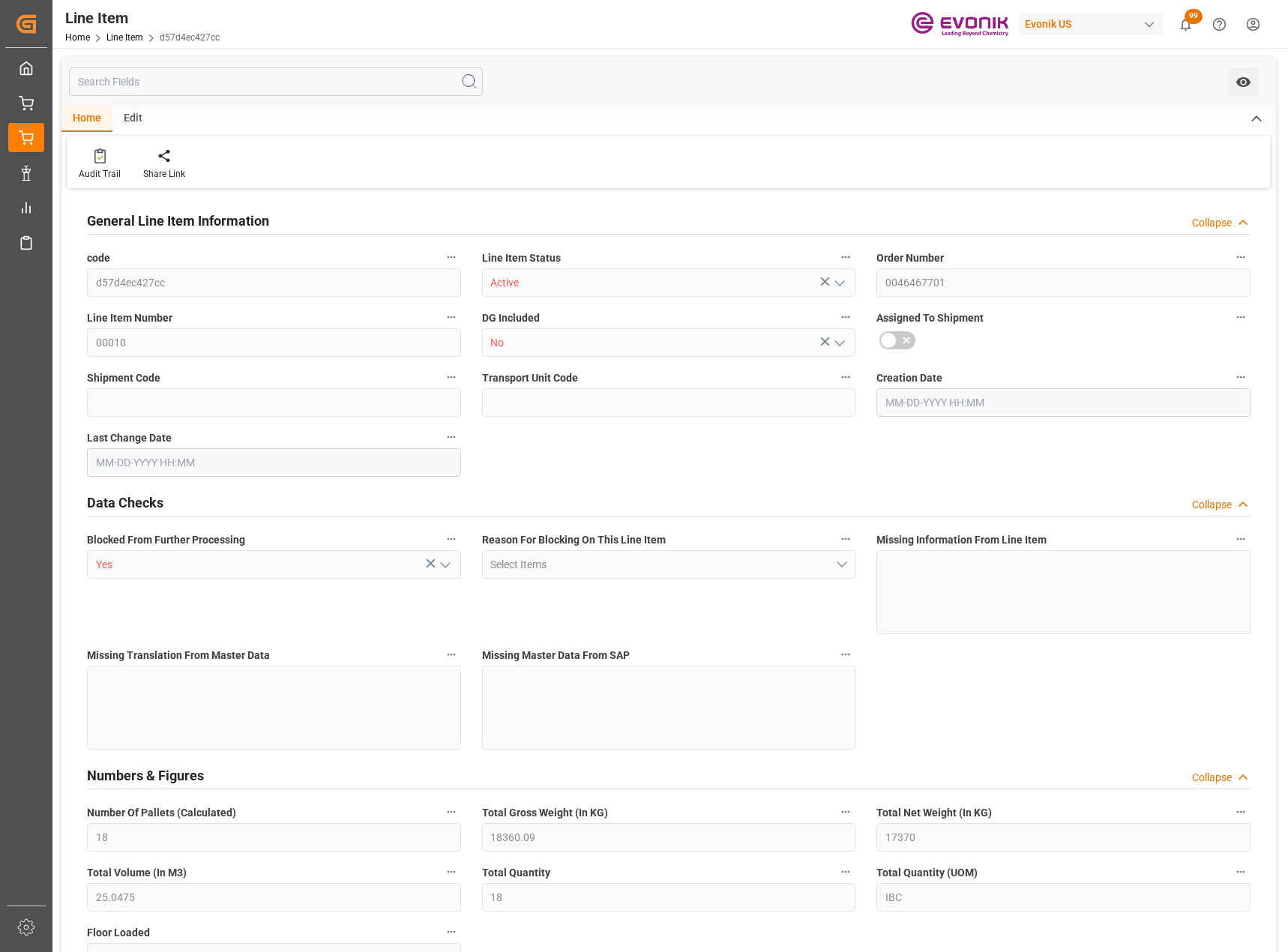
type input "0"
type input "[DATE] 18:20"
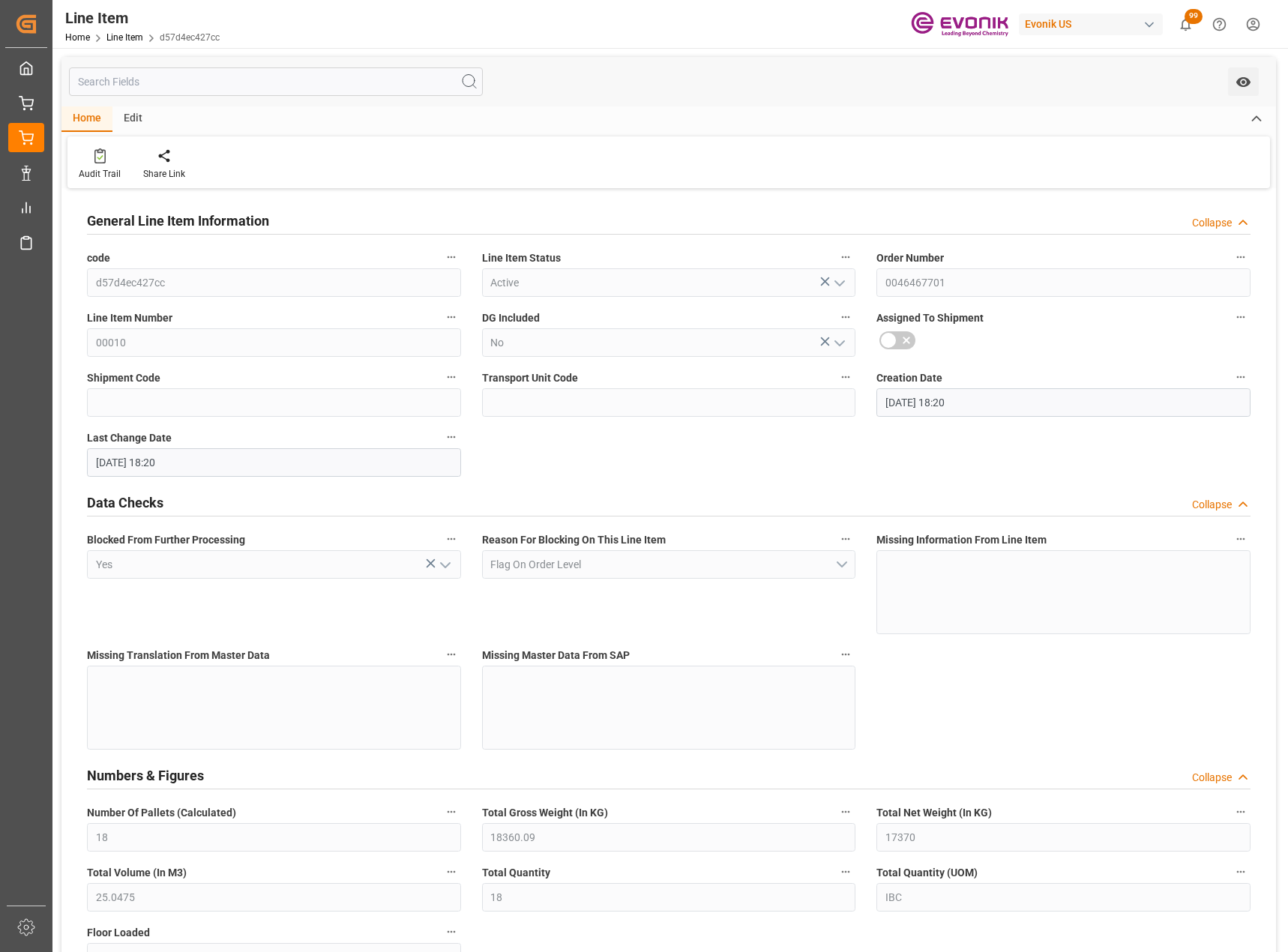
type input "[DATE] 18:20"
type input "[DATE]"
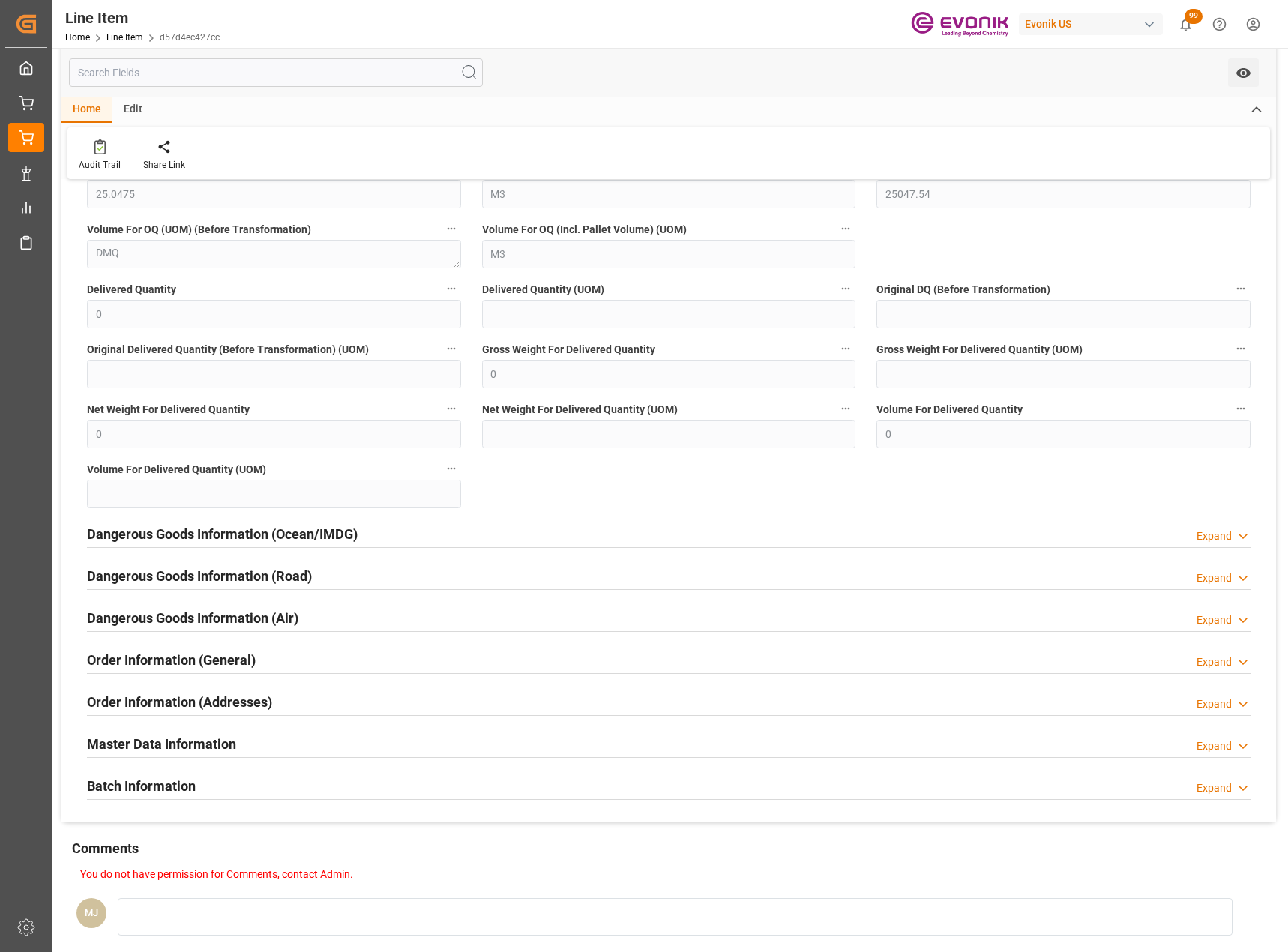
scroll to position [1725, 0]
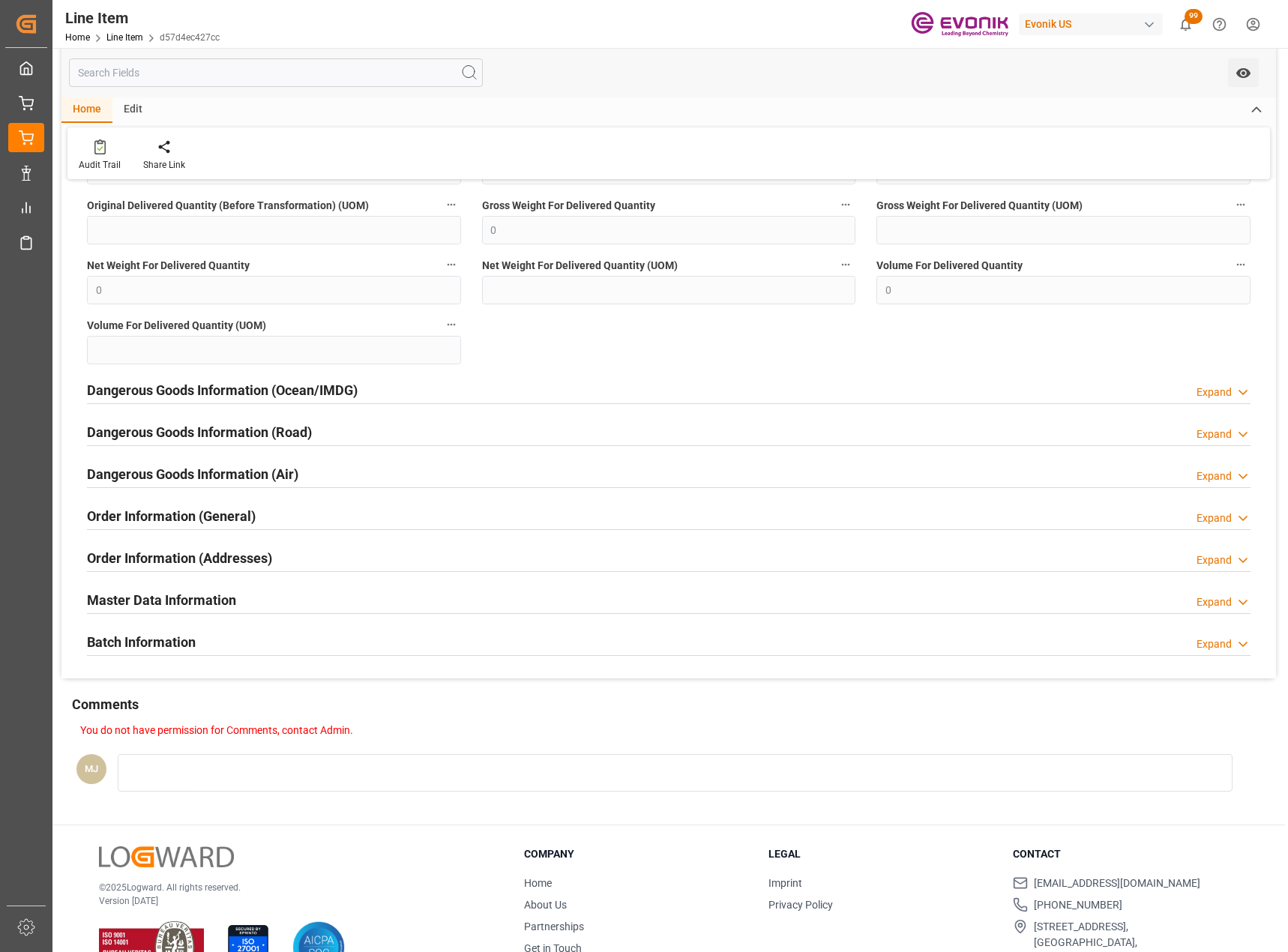
click at [1206, 516] on div "Expand" at bounding box center [1213, 518] width 35 height 16
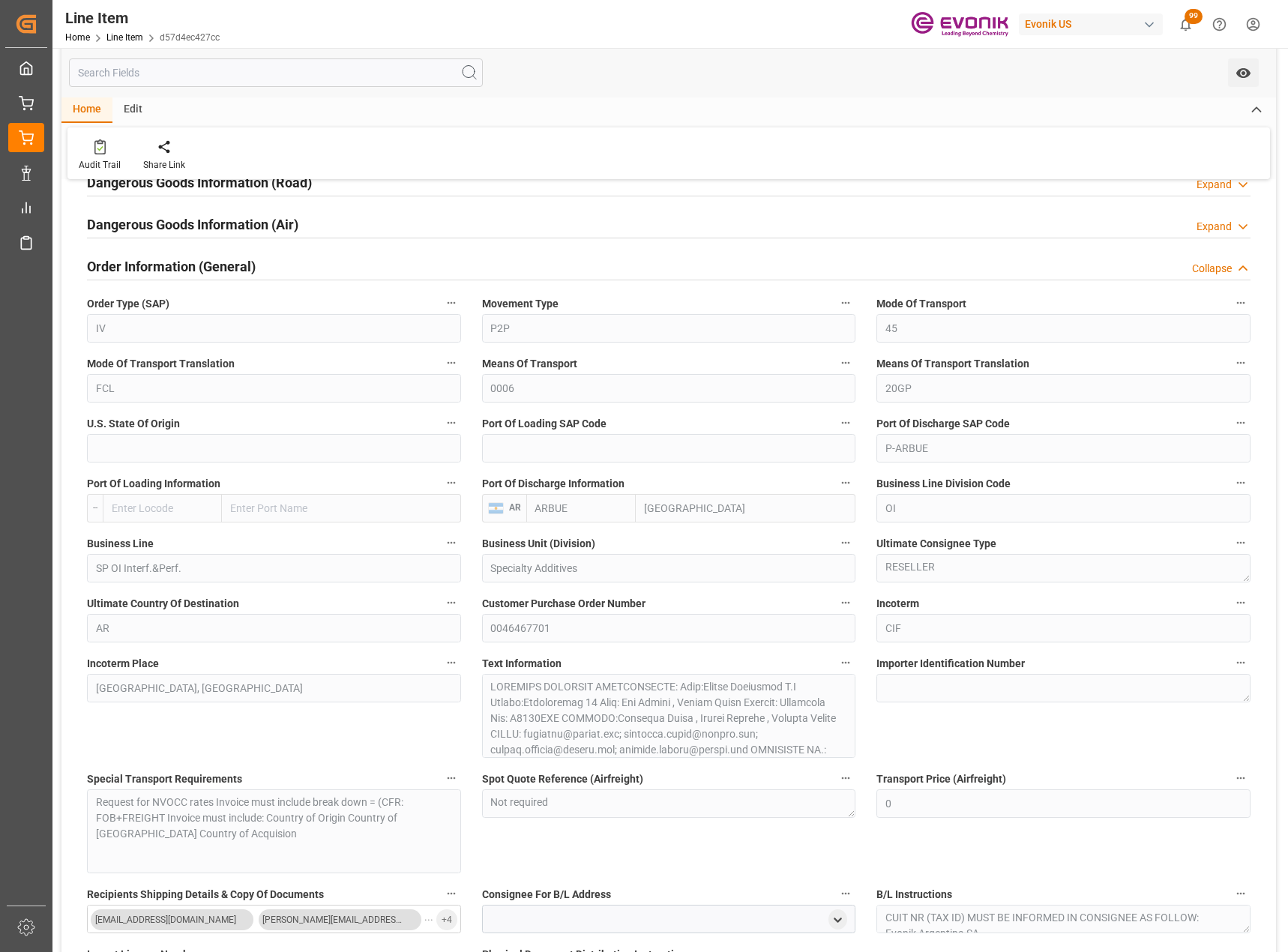
scroll to position [1950, 0]
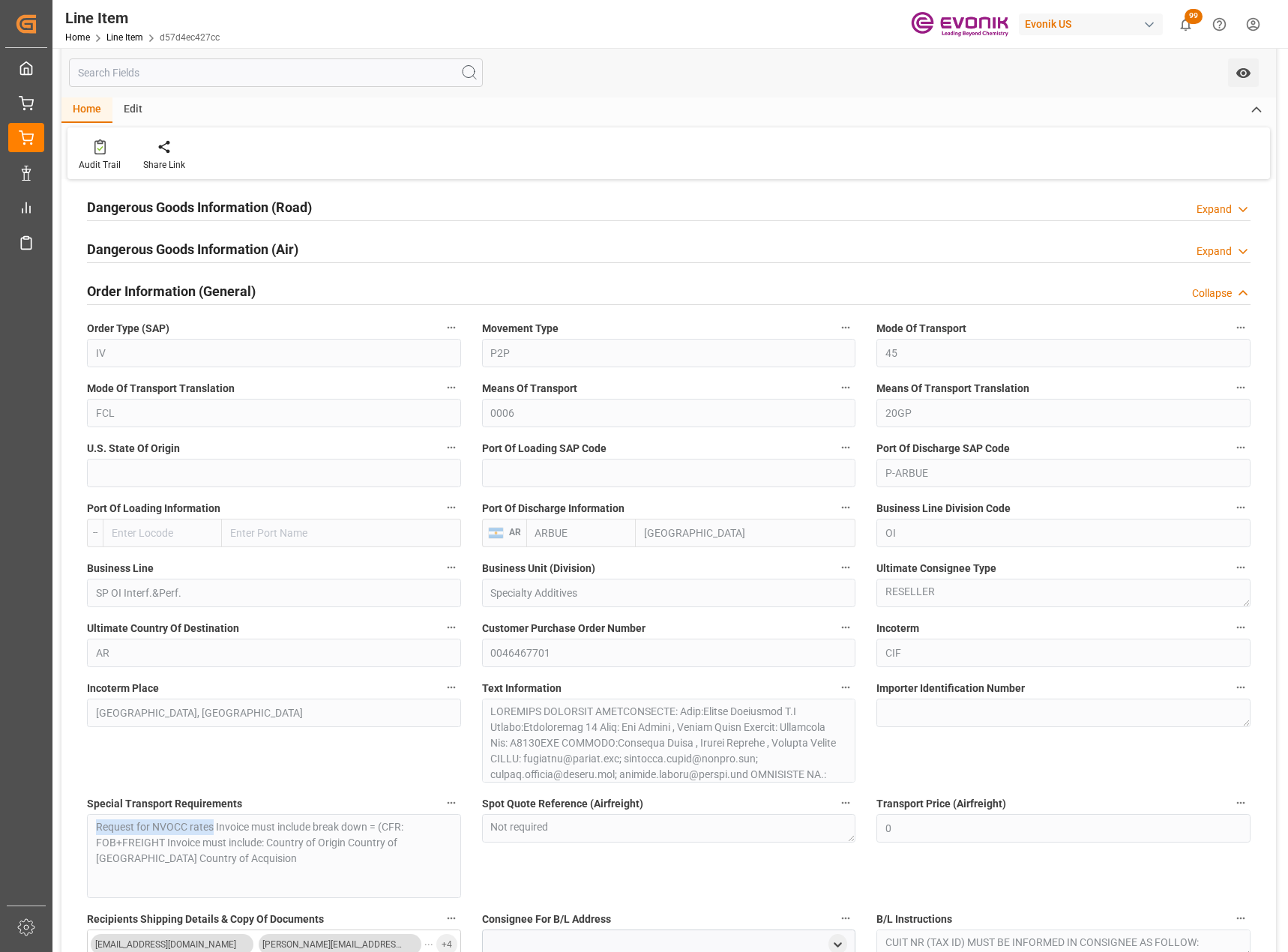
drag, startPoint x: 98, startPoint y: 828, endPoint x: 215, endPoint y: 830, distance: 117.0
click at [215, 830] on div "Special Transport Requirements Request for NVOCC rates Invoice must include bre…" at bounding box center [274, 846] width 395 height 115
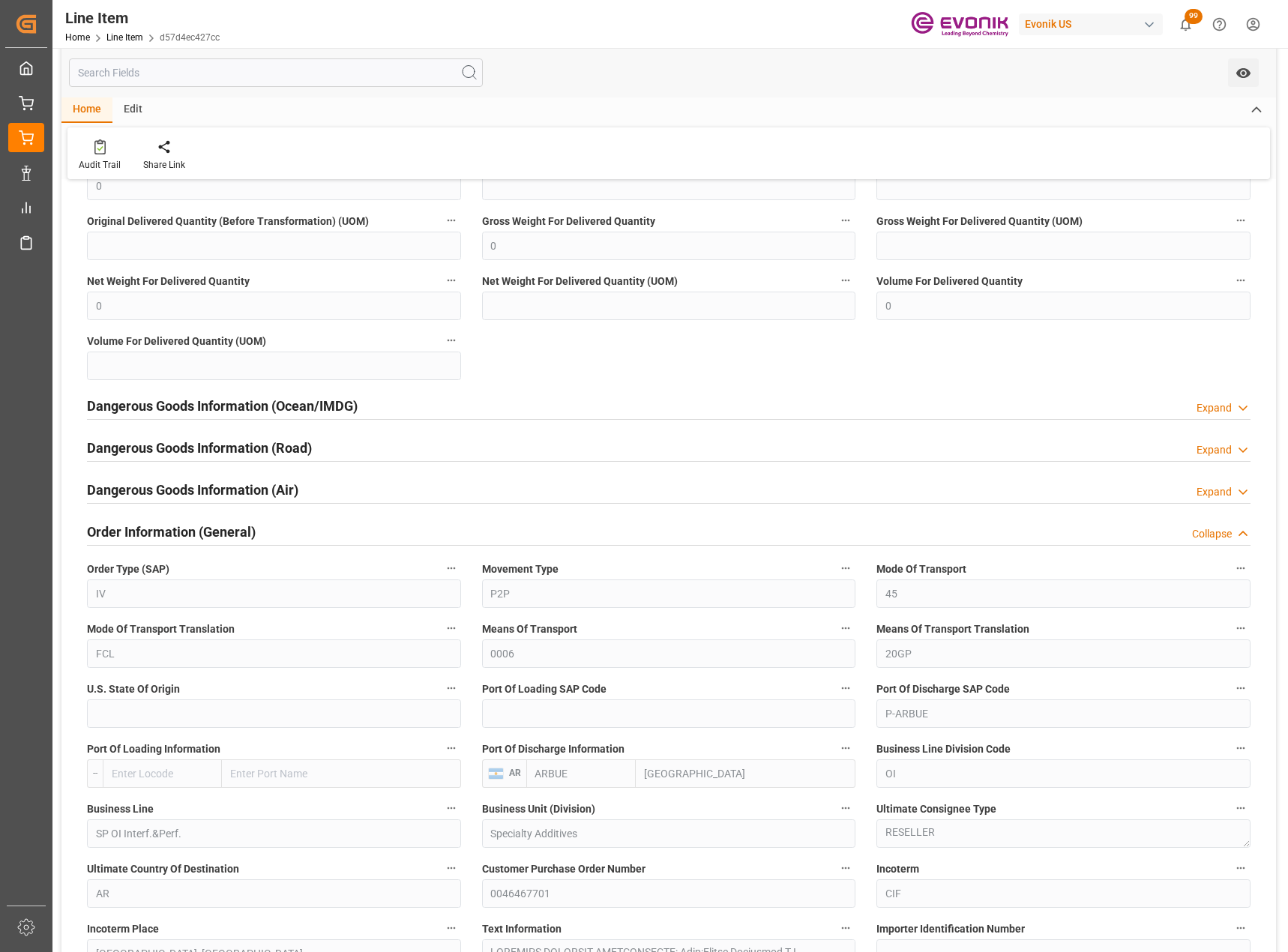
scroll to position [1499, 0]
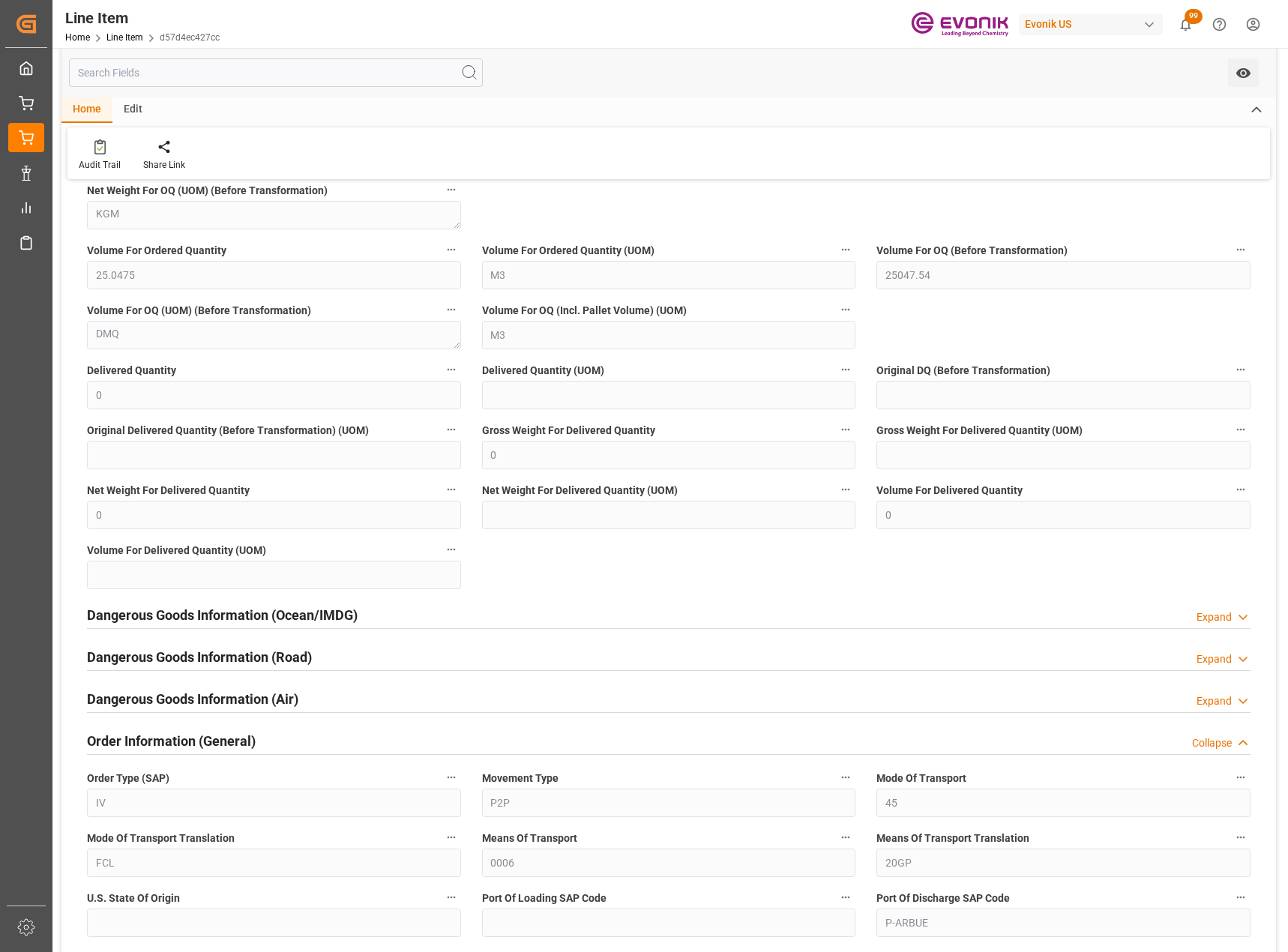
click at [1217, 729] on div "Order Information (General) Collapse" at bounding box center [668, 740] width 1164 height 29
